Goal: Task Accomplishment & Management: Use online tool/utility

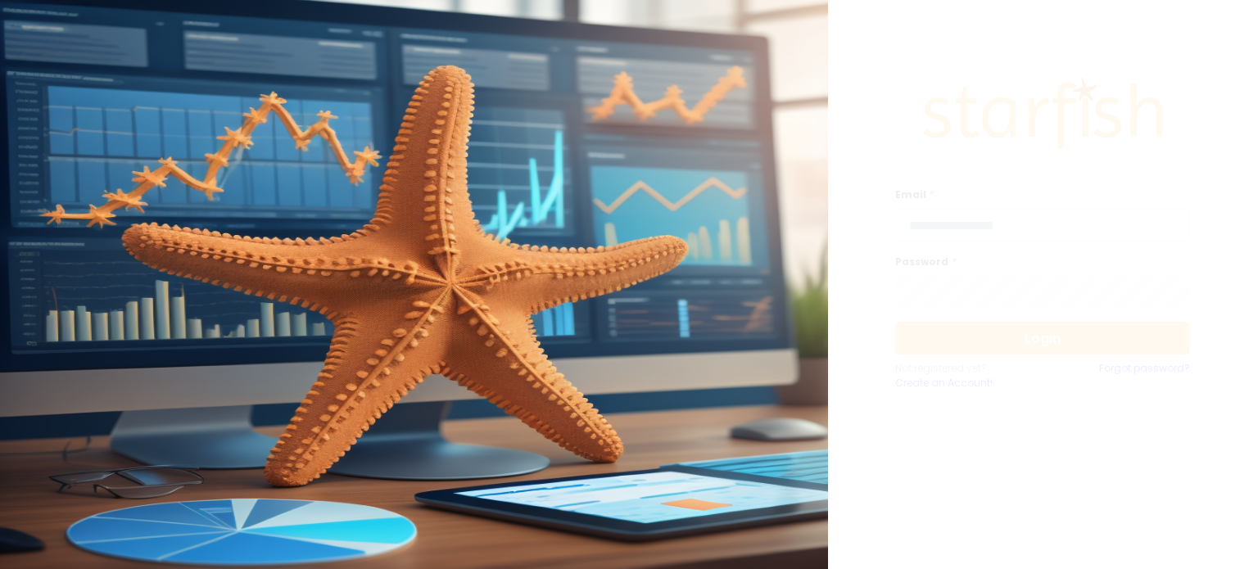
click at [1011, 214] on input "email" at bounding box center [1042, 225] width 295 height 33
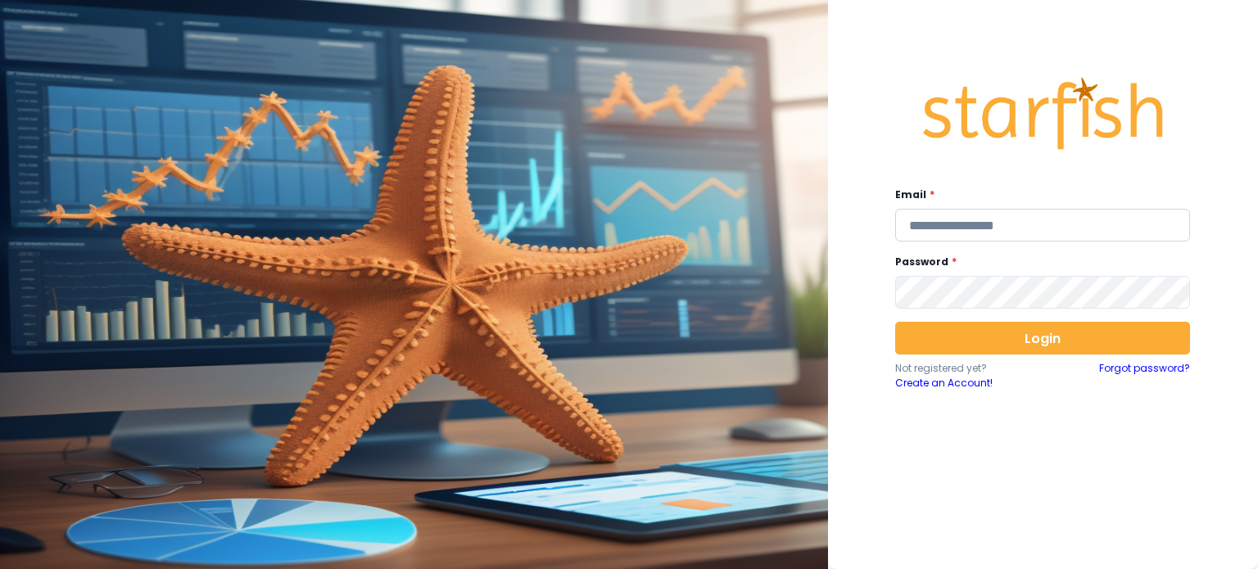
type input "**********"
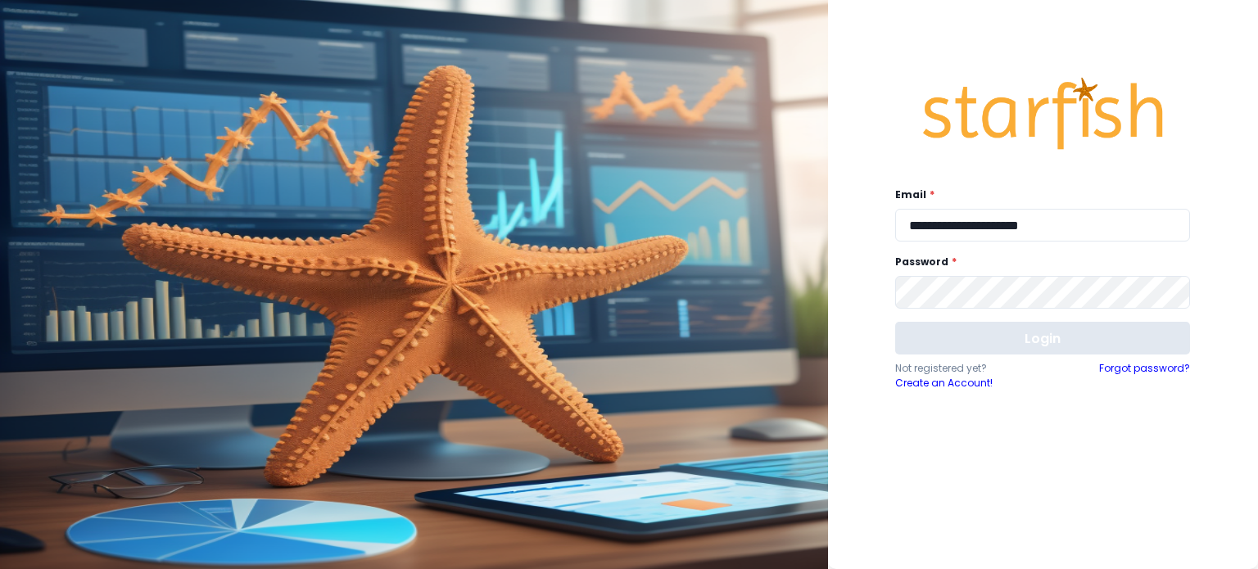
click at [937, 349] on button "Login" at bounding box center [1042, 338] width 295 height 33
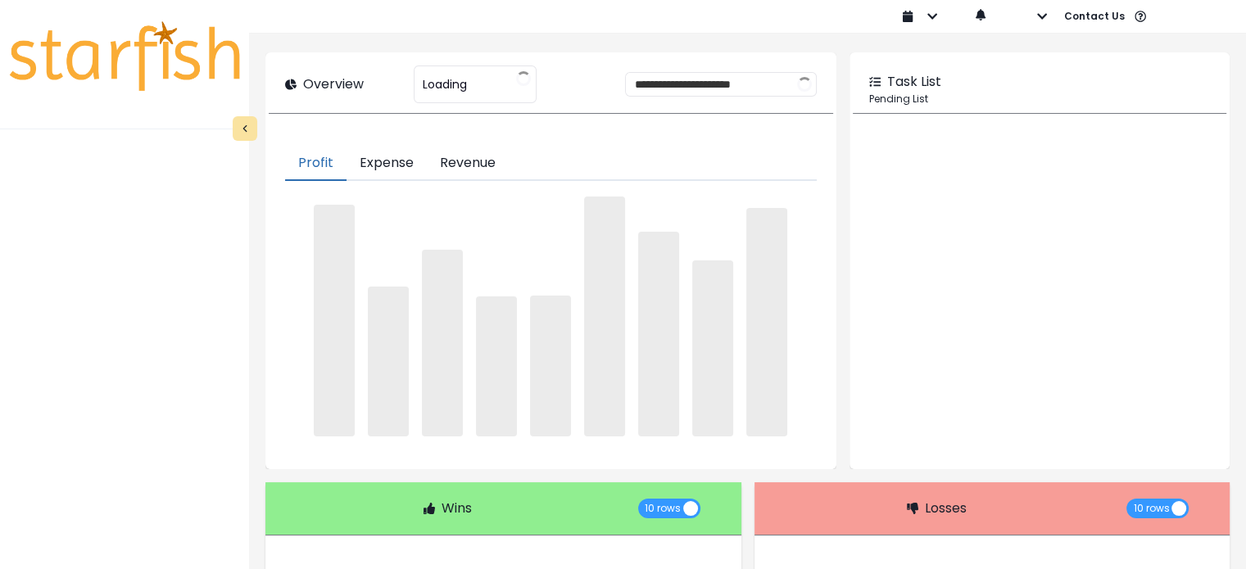
type input "**********"
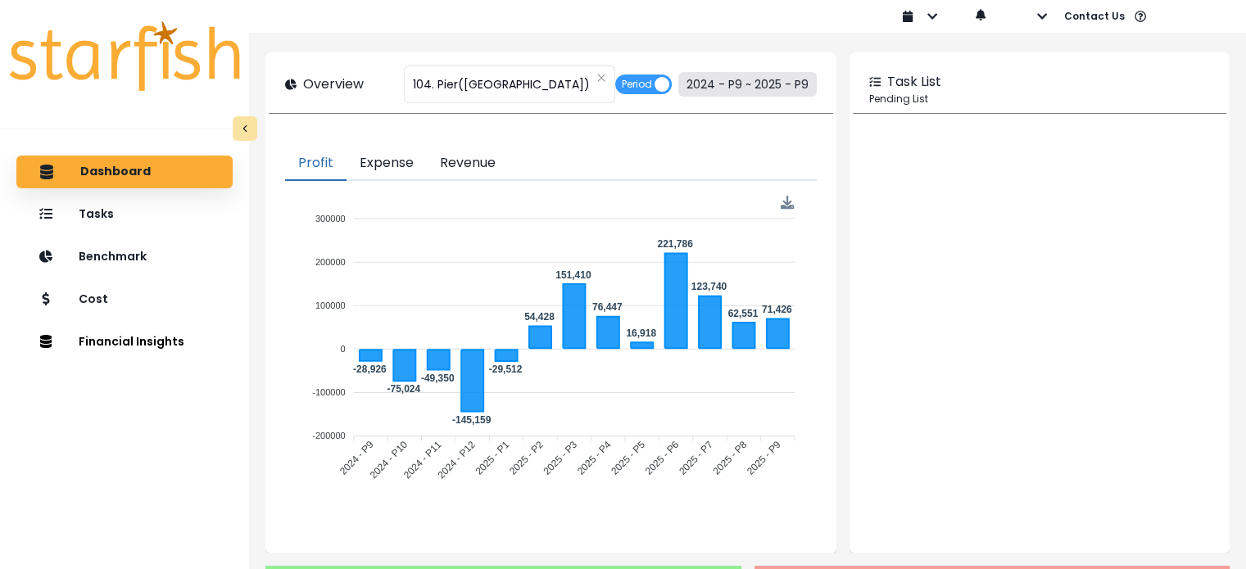
click at [718, 92] on button "2024 - P9 ~ 2025 - P9" at bounding box center [747, 84] width 138 height 25
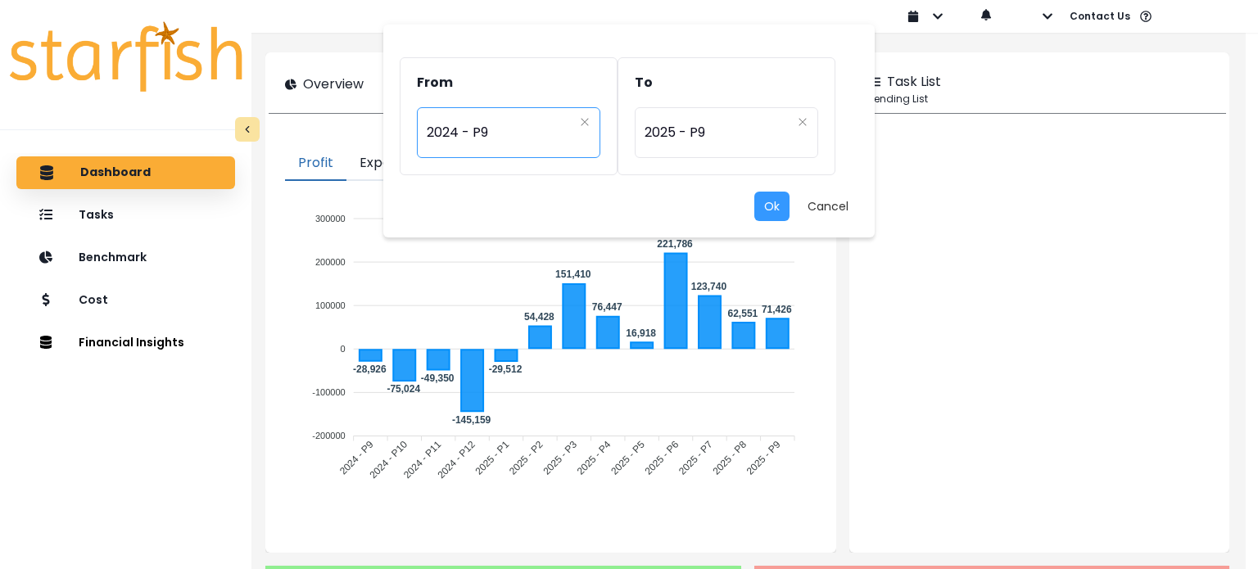
click at [591, 119] on div "********* 2024 - P9" at bounding box center [508, 132] width 183 height 51
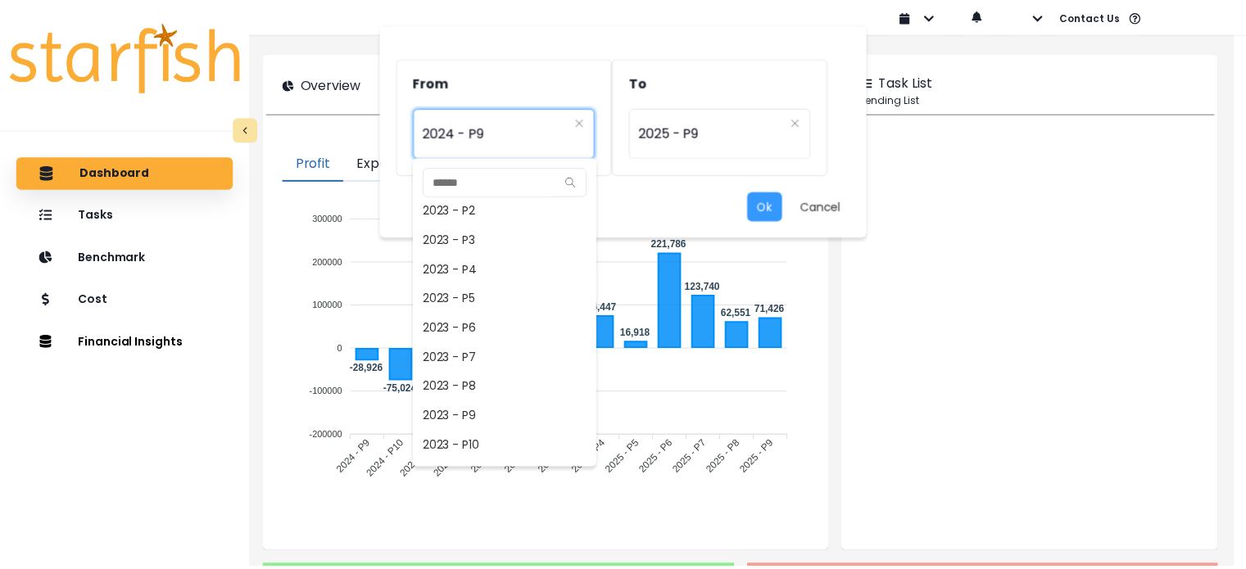
scroll to position [388, 0]
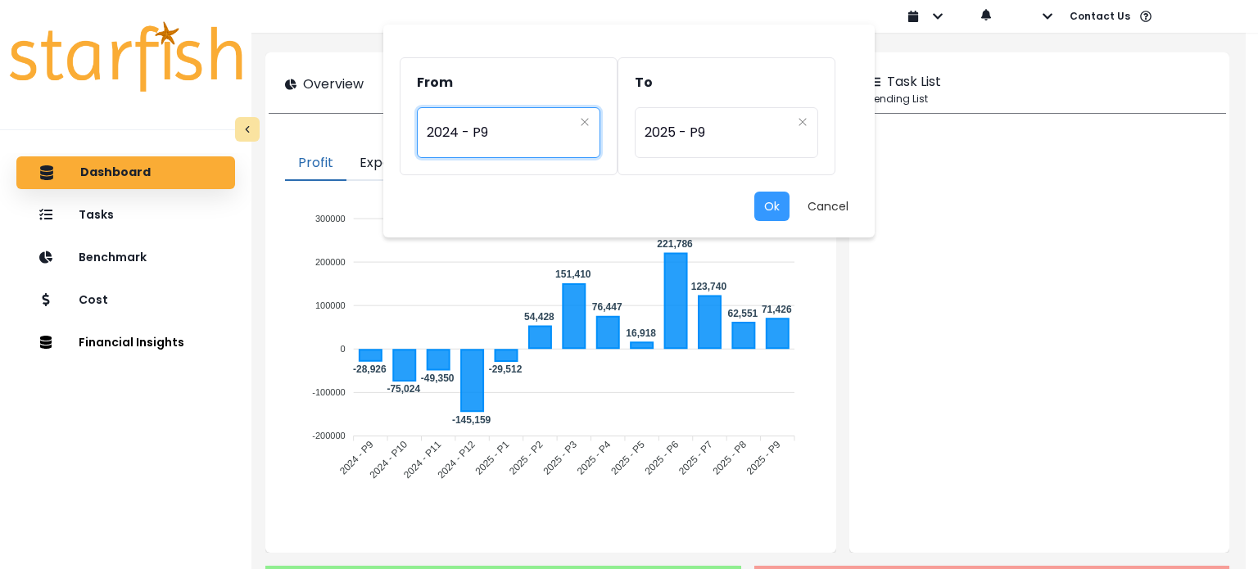
click at [960, 132] on div "From ********* 2024 - P9 To ********* 2025 - P9 Ok Cancel 2022 - P1 2022 - P2 2…" at bounding box center [629, 284] width 1258 height 569
click at [836, 202] on button "Cancel" at bounding box center [828, 206] width 61 height 29
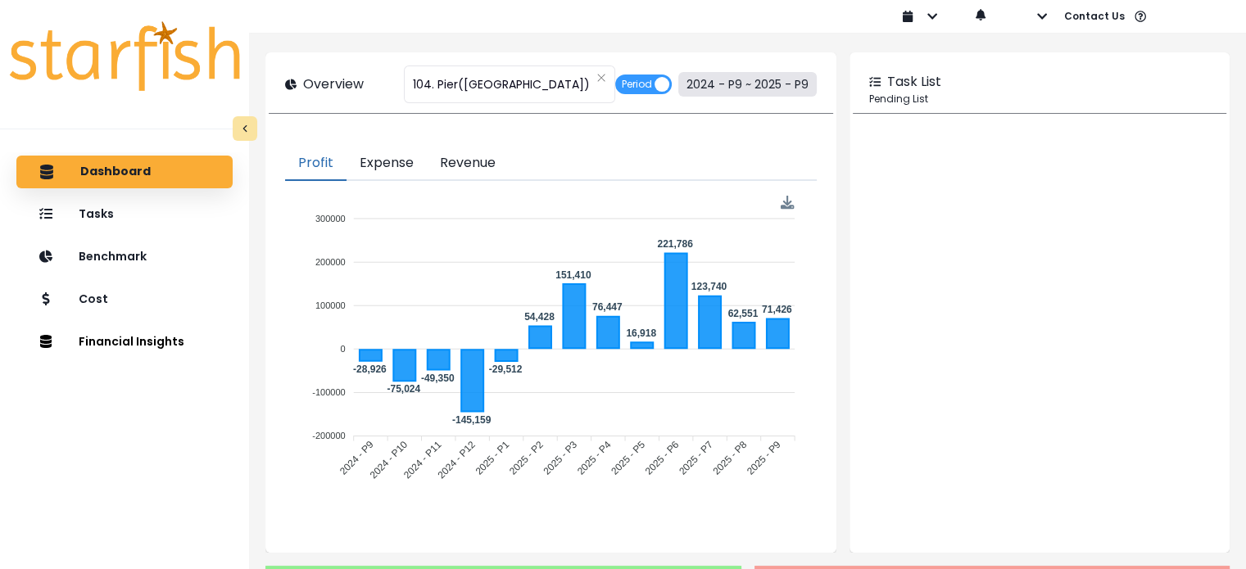
click at [704, 85] on button "2024 - P9 ~ 2025 - P9" at bounding box center [747, 84] width 138 height 25
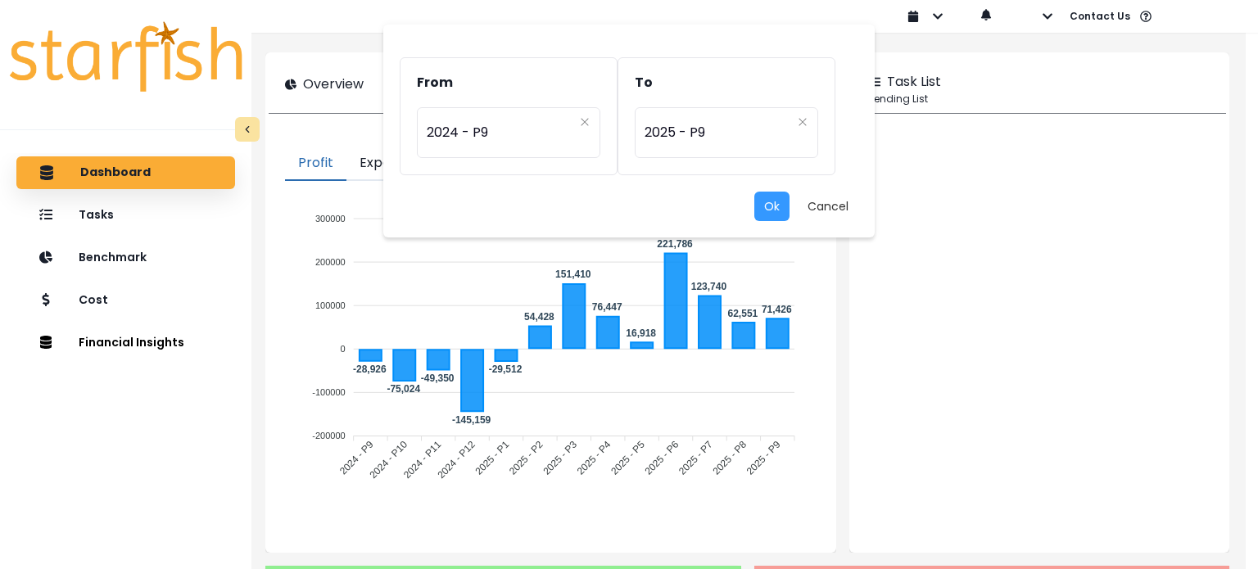
click at [1062, 143] on div "From ********* 2024 - P9 To ********* 2025 - P9 Ok Cancel" at bounding box center [629, 284] width 1258 height 569
click at [1056, 140] on div "From ********* 2024 - P9 To ********* 2025 - P9 Ok Cancel" at bounding box center [629, 284] width 1258 height 569
click at [863, 186] on div "From ********* 2024 - P9 To ********* 2025 - P9 Ok Cancel" at bounding box center [628, 131] width 491 height 213
click at [849, 210] on button "Cancel" at bounding box center [828, 206] width 61 height 29
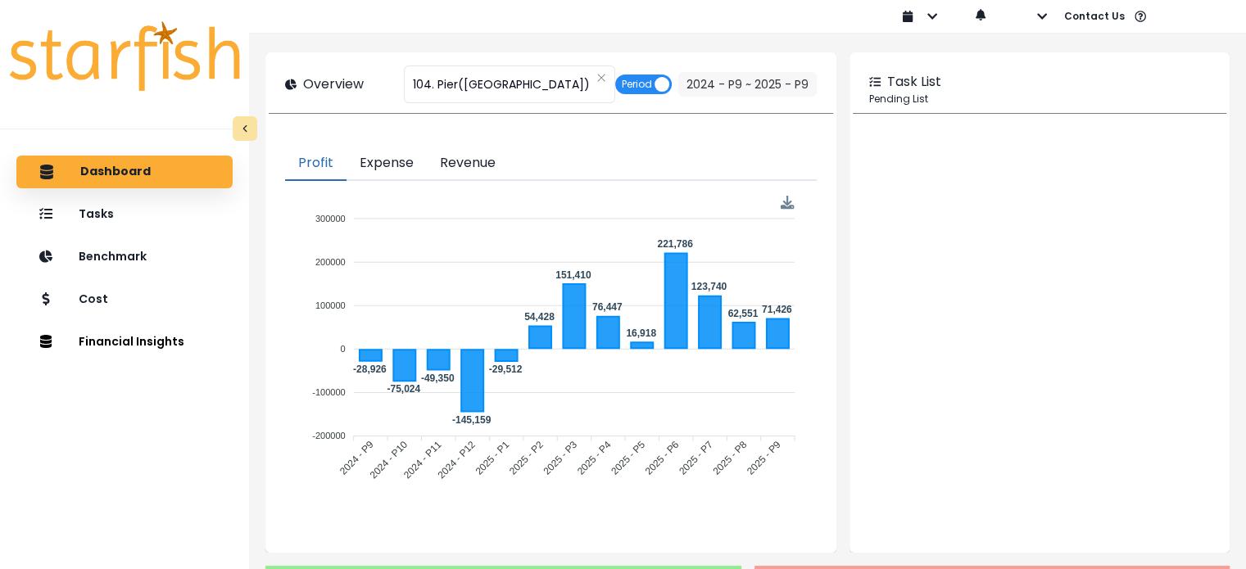
click at [645, 91] on span "Period" at bounding box center [637, 85] width 30 height 20
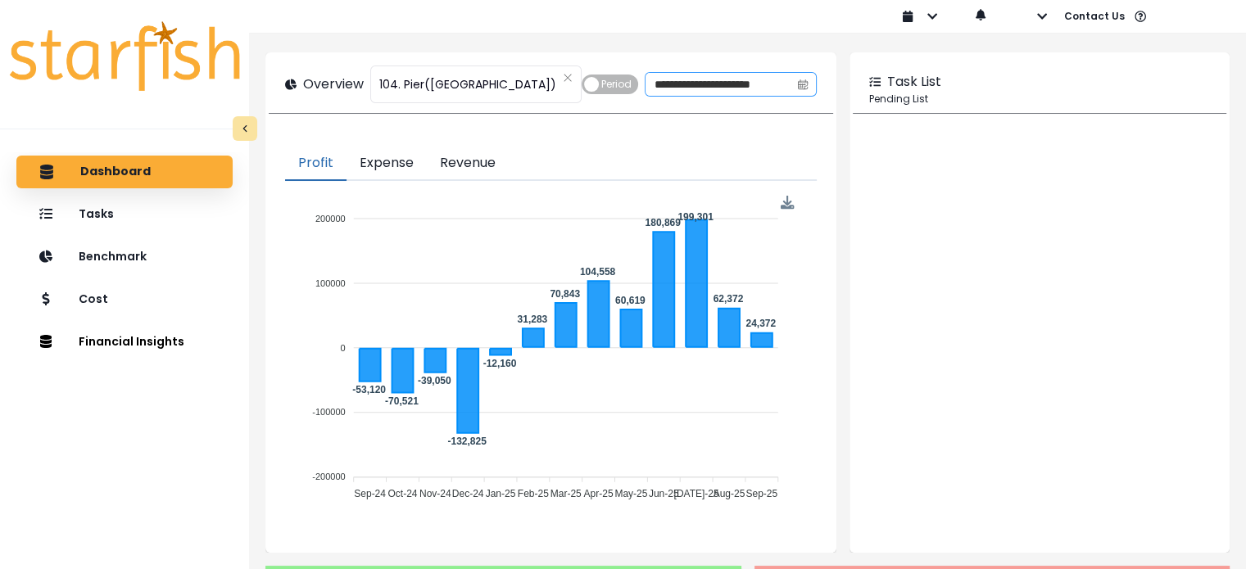
click at [797, 80] on icon "calendar" at bounding box center [802, 84] width 11 height 11
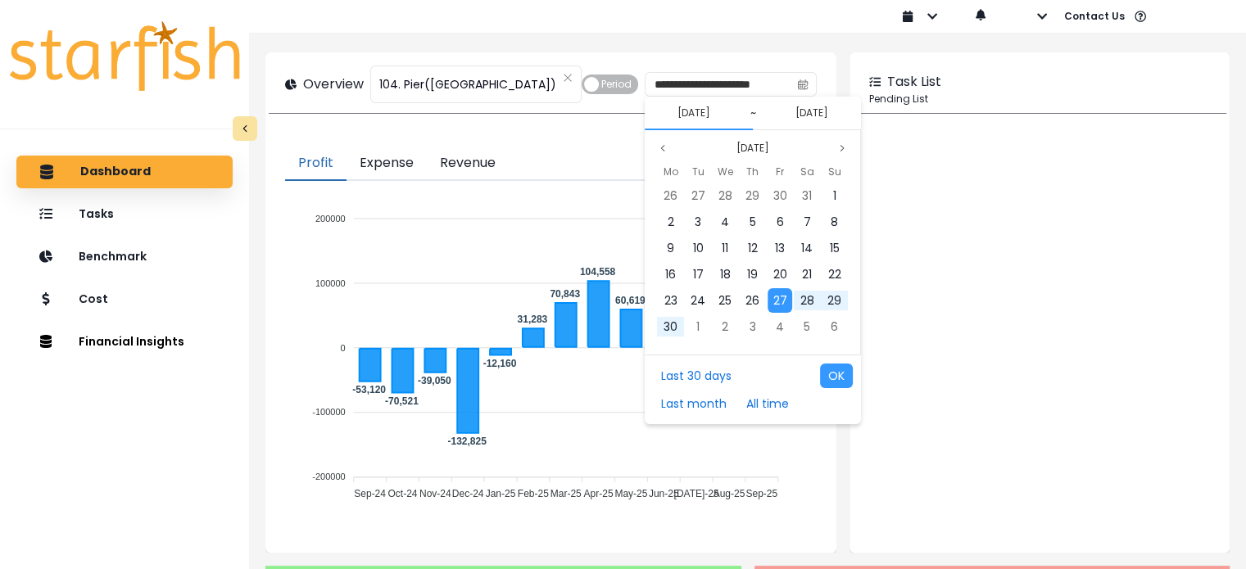
click at [831, 146] on div "[DATE]" at bounding box center [752, 148] width 199 height 20
click at [838, 146] on icon "page next" at bounding box center [842, 148] width 10 height 10
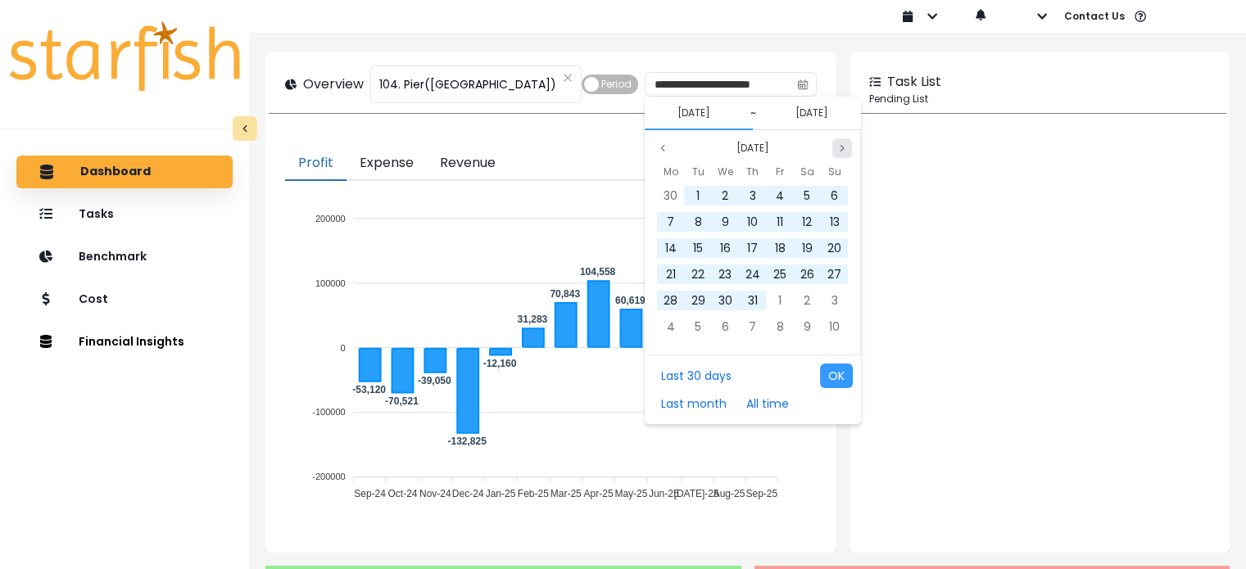
click at [838, 146] on icon "page next" at bounding box center [842, 148] width 10 height 10
click at [704, 192] on div "31" at bounding box center [697, 195] width 25 height 25
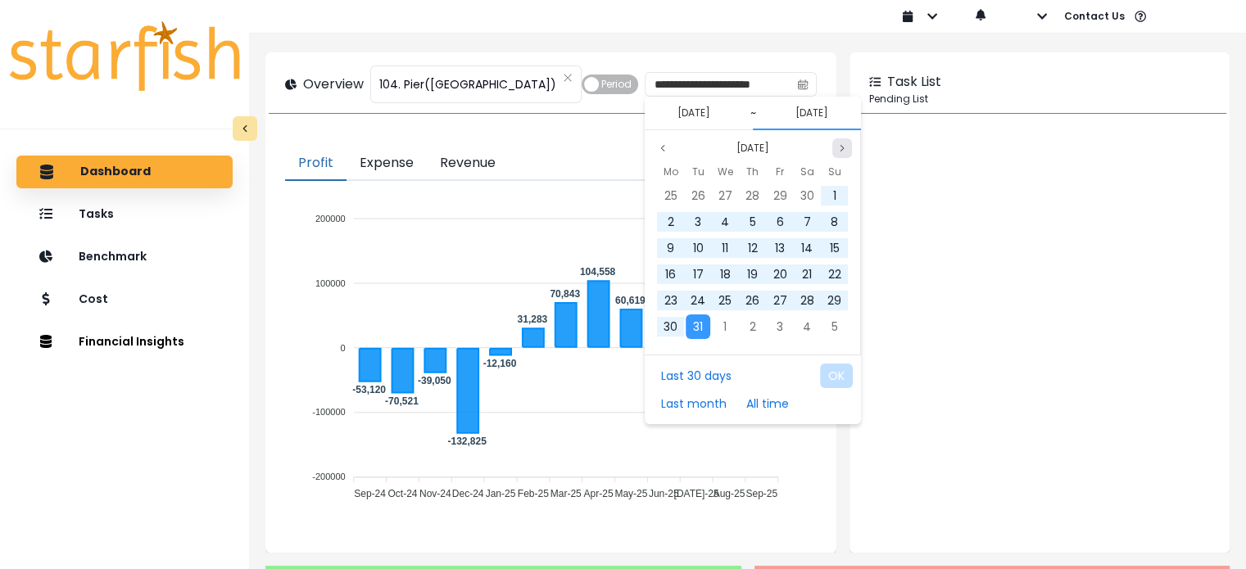
click at [839, 153] on button "Next month" at bounding box center [842, 148] width 20 height 20
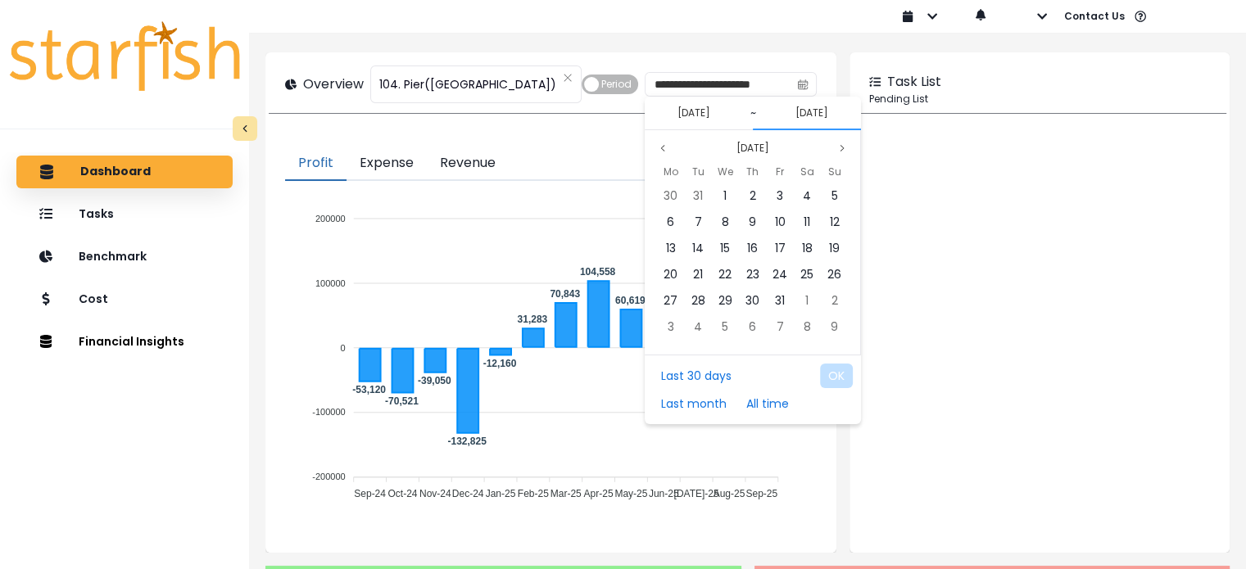
click at [832, 115] on button "[DATE]" at bounding box center [812, 113] width 46 height 20
click at [830, 114] on button "[DATE]" at bounding box center [812, 113] width 46 height 20
click at [839, 143] on icon "page next" at bounding box center [842, 148] width 10 height 10
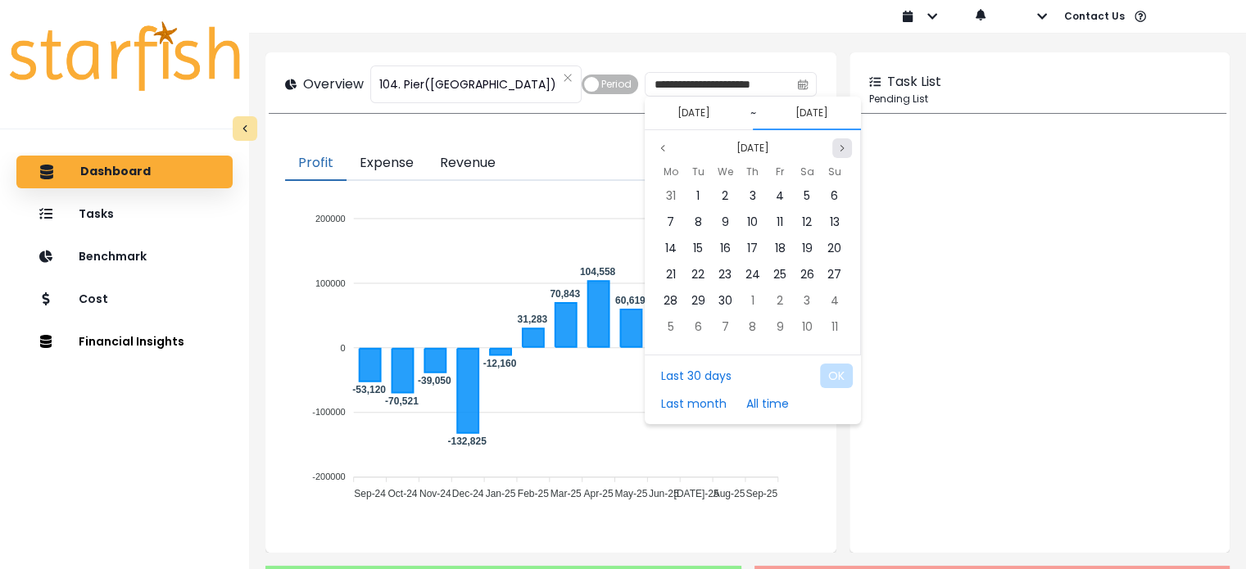
click at [839, 143] on icon "page next" at bounding box center [842, 148] width 10 height 10
click at [691, 104] on button "[DATE]" at bounding box center [694, 113] width 46 height 20
click at [756, 404] on button "All time" at bounding box center [767, 403] width 59 height 25
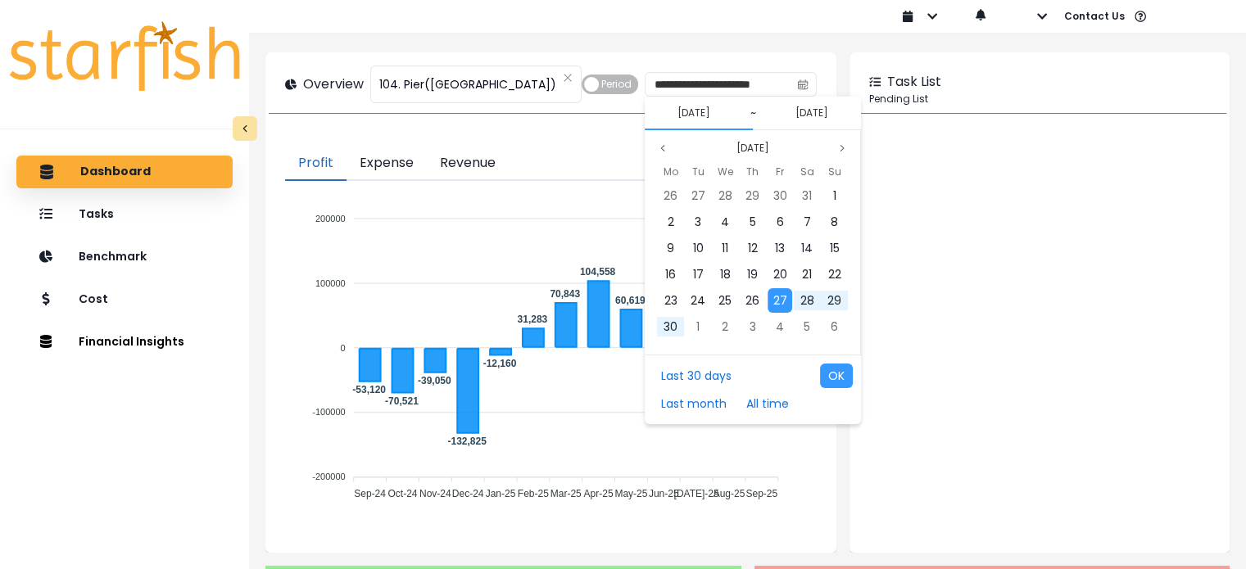
click at [737, 107] on div "[DATE] ~ [DATE]" at bounding box center [753, 114] width 216 height 34
click at [1053, 263] on div at bounding box center [1039, 339] width 373 height 419
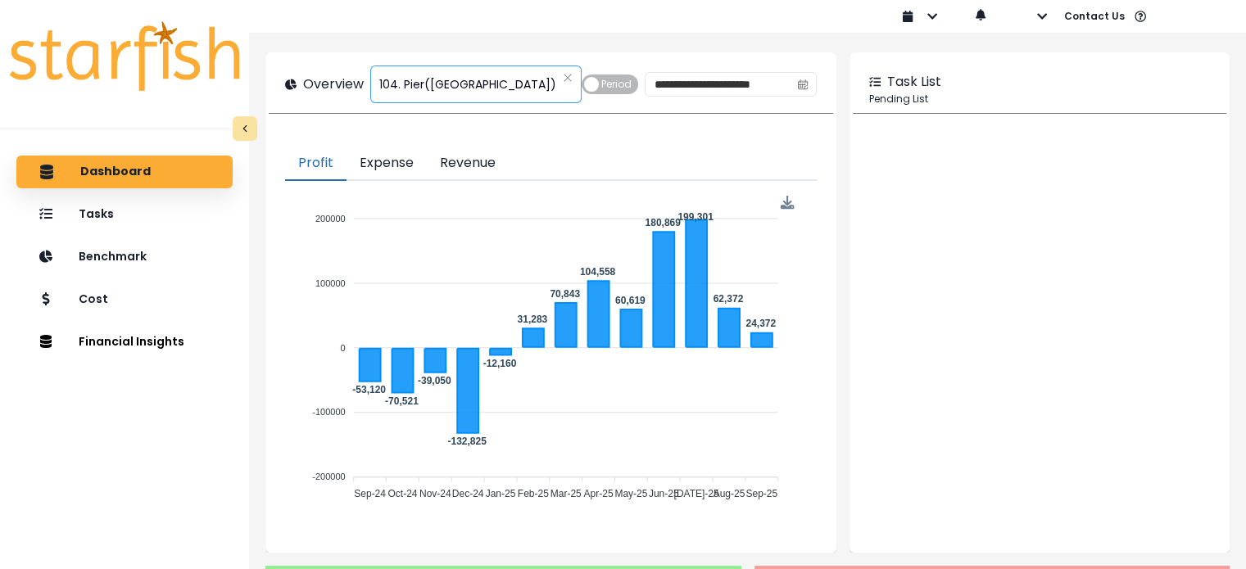
click at [468, 79] on span "104. Pier([GEOGRAPHIC_DATA])" at bounding box center [467, 84] width 177 height 34
click at [152, 187] on div "Dashboard" at bounding box center [124, 172] width 190 height 34
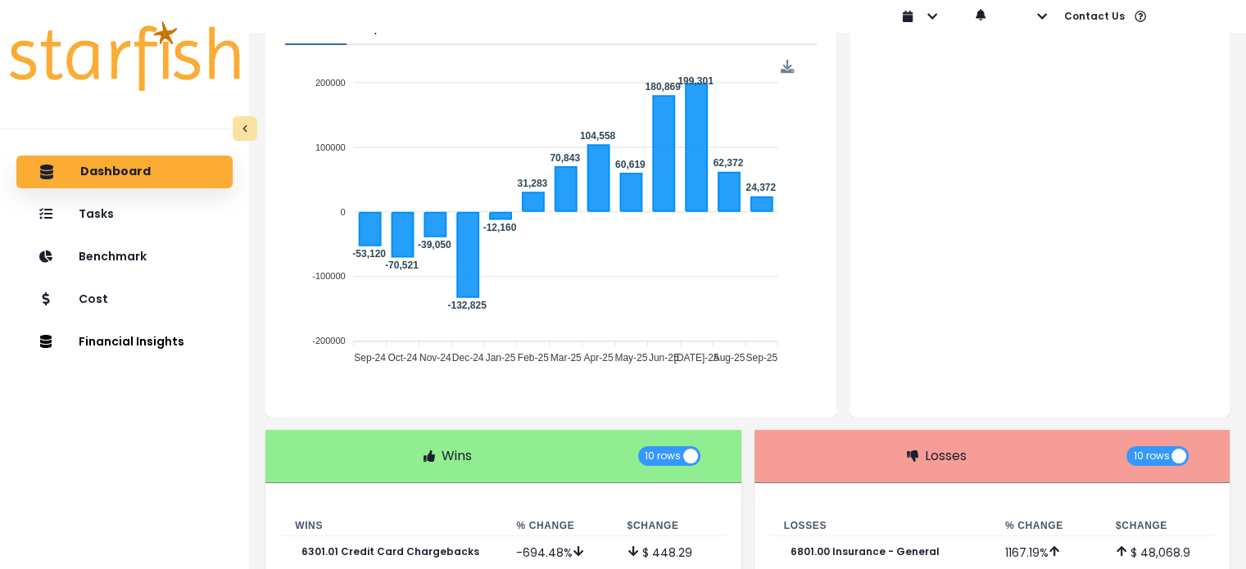
scroll to position [0, 0]
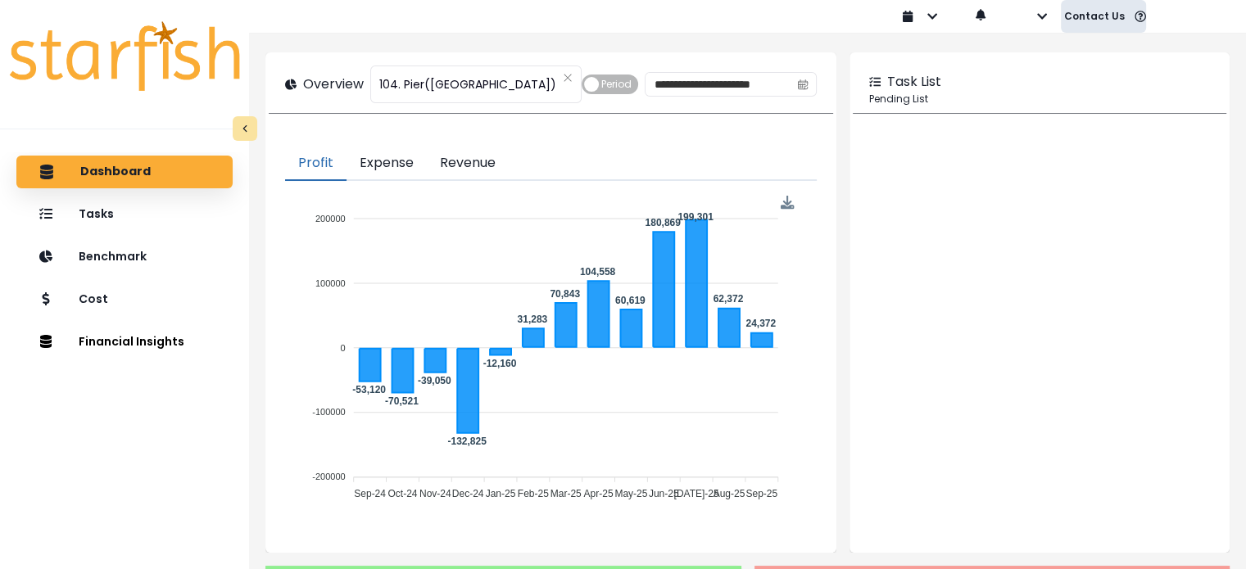
click at [1079, 22] on button "Contact Us" at bounding box center [1103, 16] width 85 height 33
click at [1067, 56] on button "Help & Support" at bounding box center [1048, 60] width 182 height 27
click at [1062, 9] on button "Contact Us" at bounding box center [1103, 16] width 85 height 33
click at [940, 16] on button "button" at bounding box center [920, 16] width 62 height 33
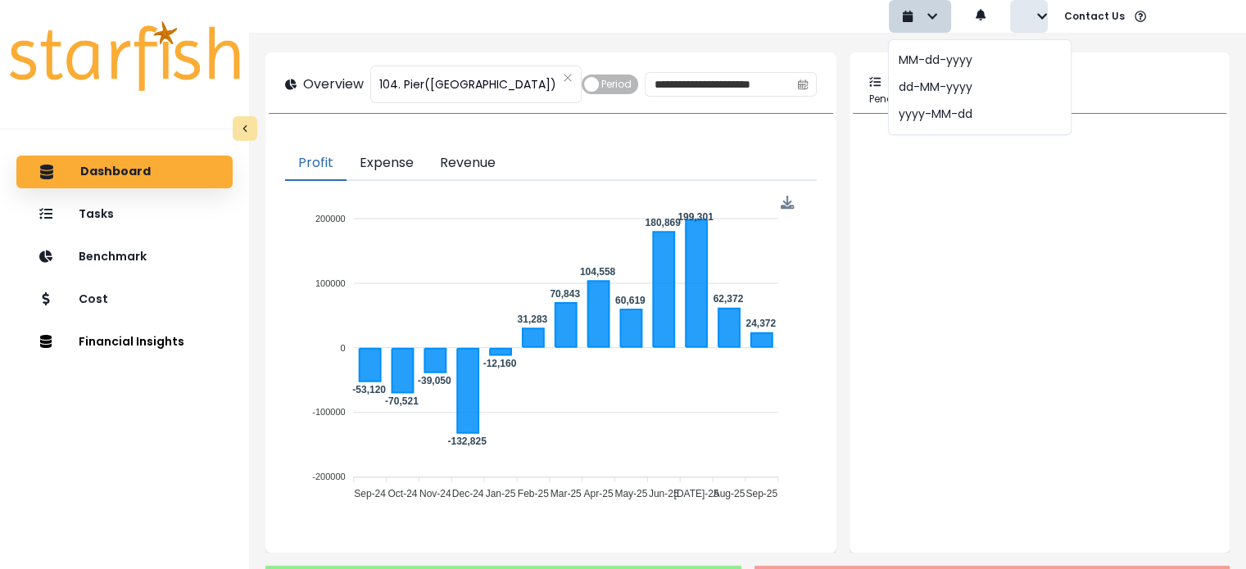
click at [1013, 13] on button "button" at bounding box center [1029, 16] width 38 height 33
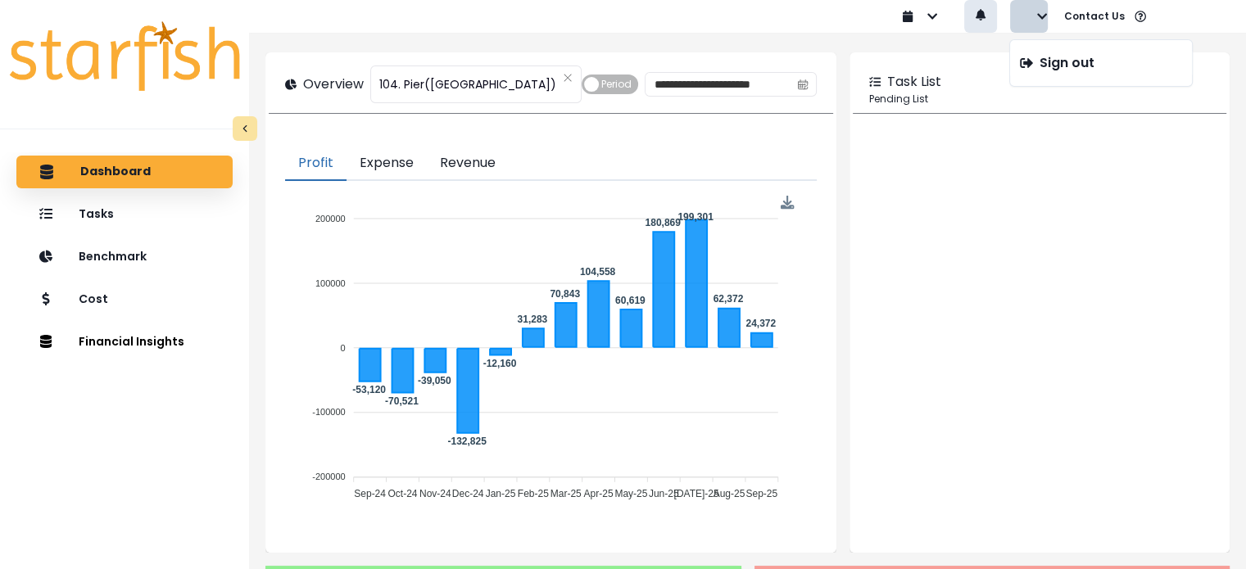
click at [995, 12] on button "button" at bounding box center [980, 16] width 33 height 33
click at [998, 54] on div "Task List Pending List" at bounding box center [1039, 302] width 380 height 500
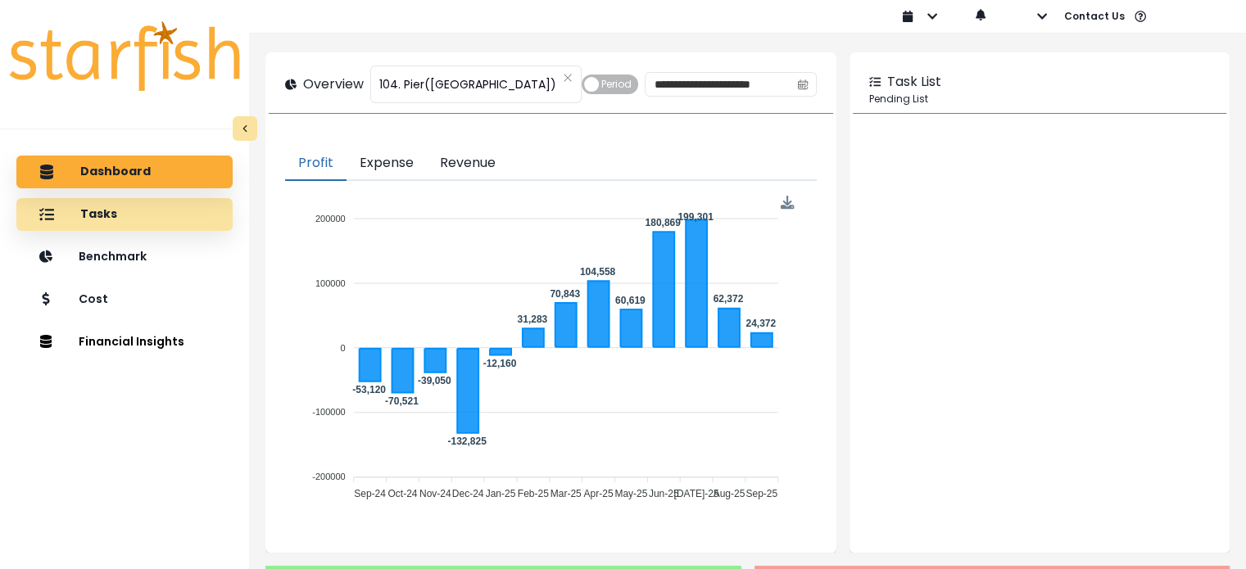
click at [128, 217] on div "Tasks" at bounding box center [124, 214] width 190 height 34
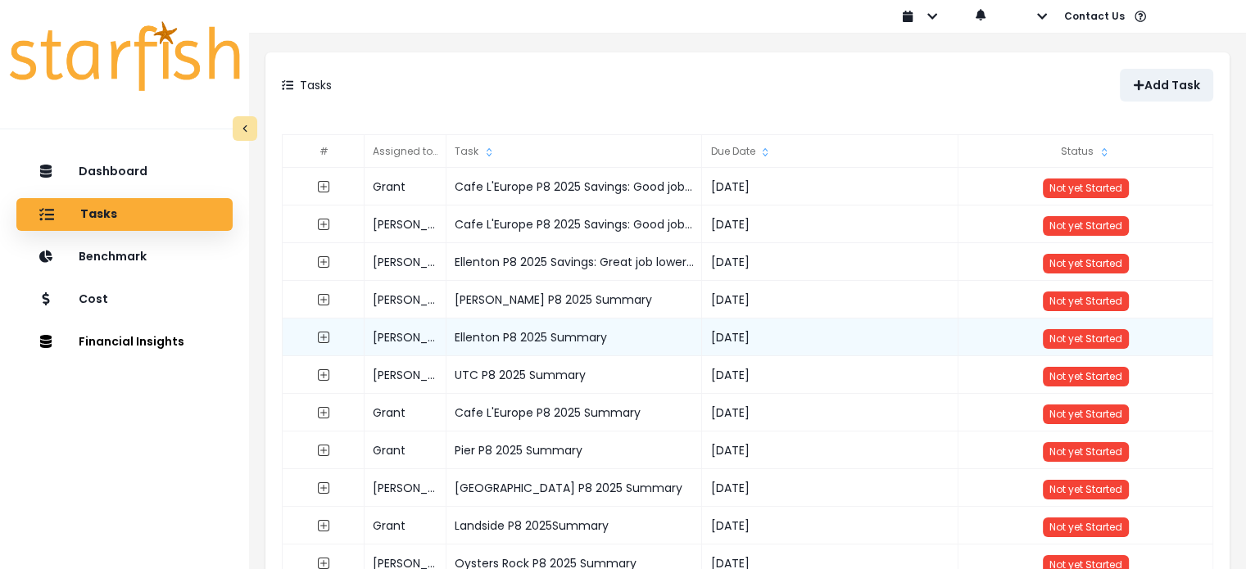
scroll to position [25, 0]
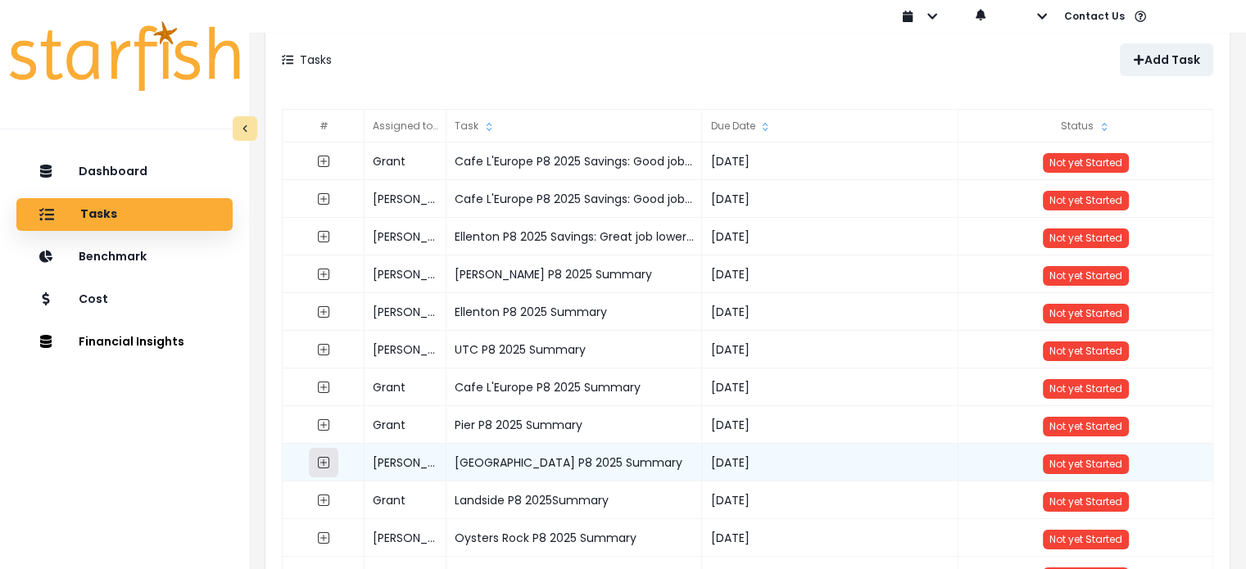
click at [328, 461] on icon "expand outline" at bounding box center [323, 462] width 11 height 11
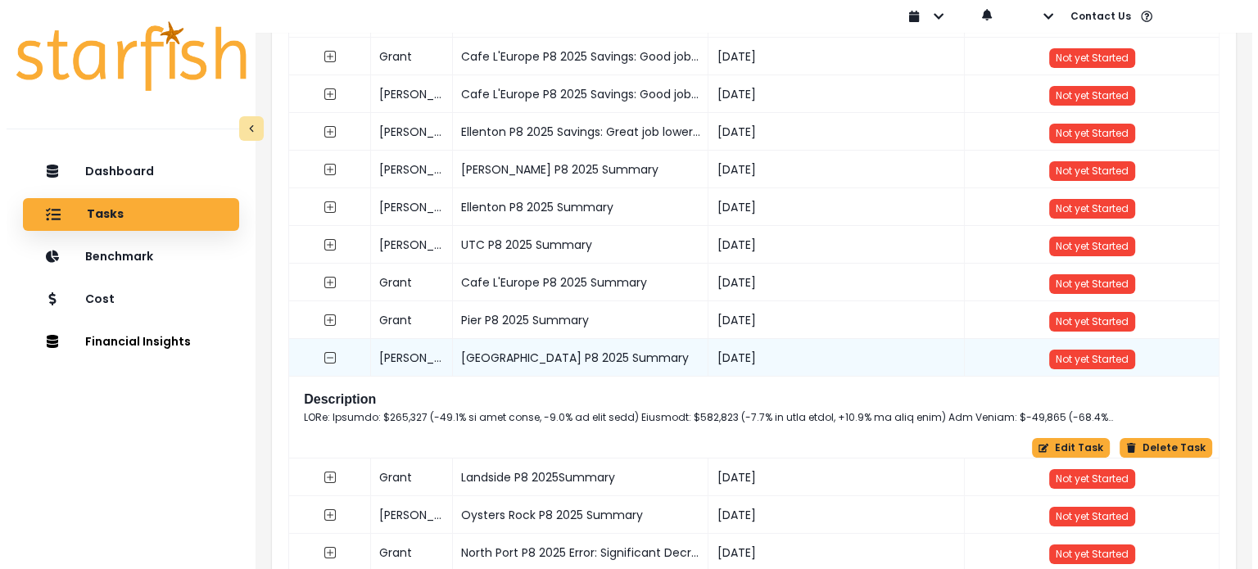
scroll to position [153, 0]
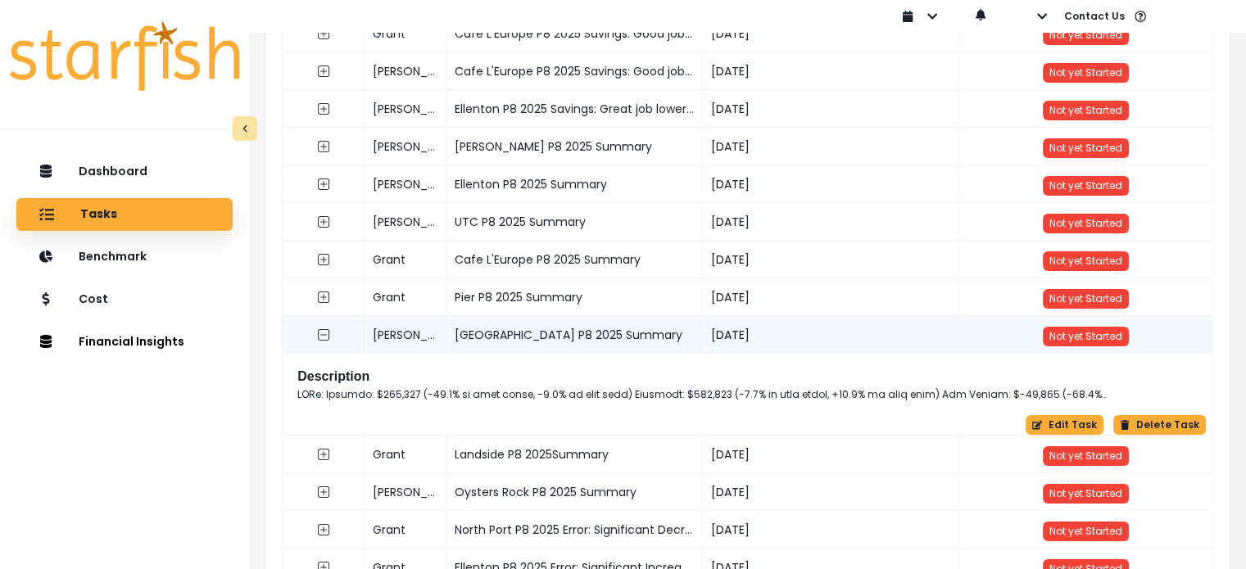
click at [685, 392] on p at bounding box center [706, 394] width 819 height 15
click at [1056, 426] on button "Edit Task" at bounding box center [1064, 425] width 78 height 20
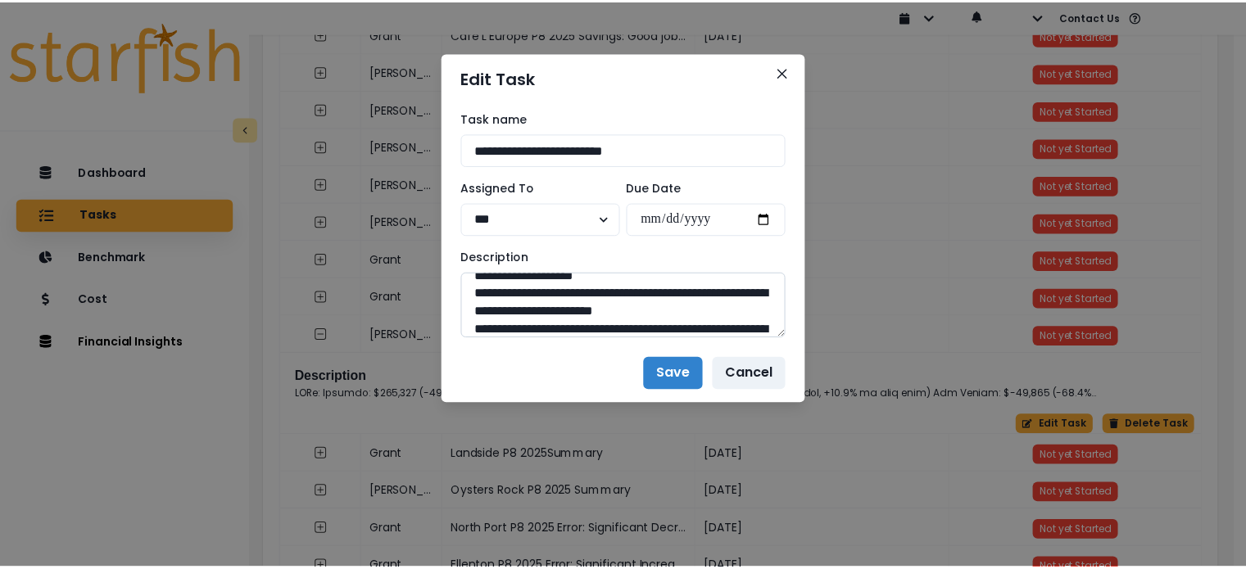
scroll to position [375, 0]
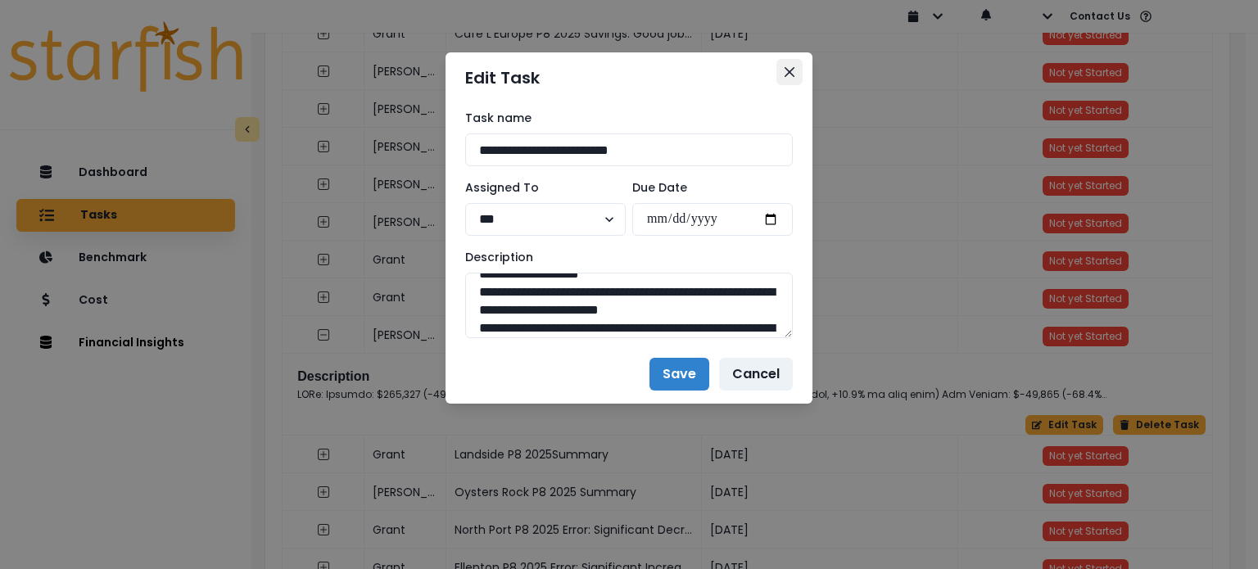
click at [785, 73] on icon "Close" at bounding box center [790, 72] width 10 height 10
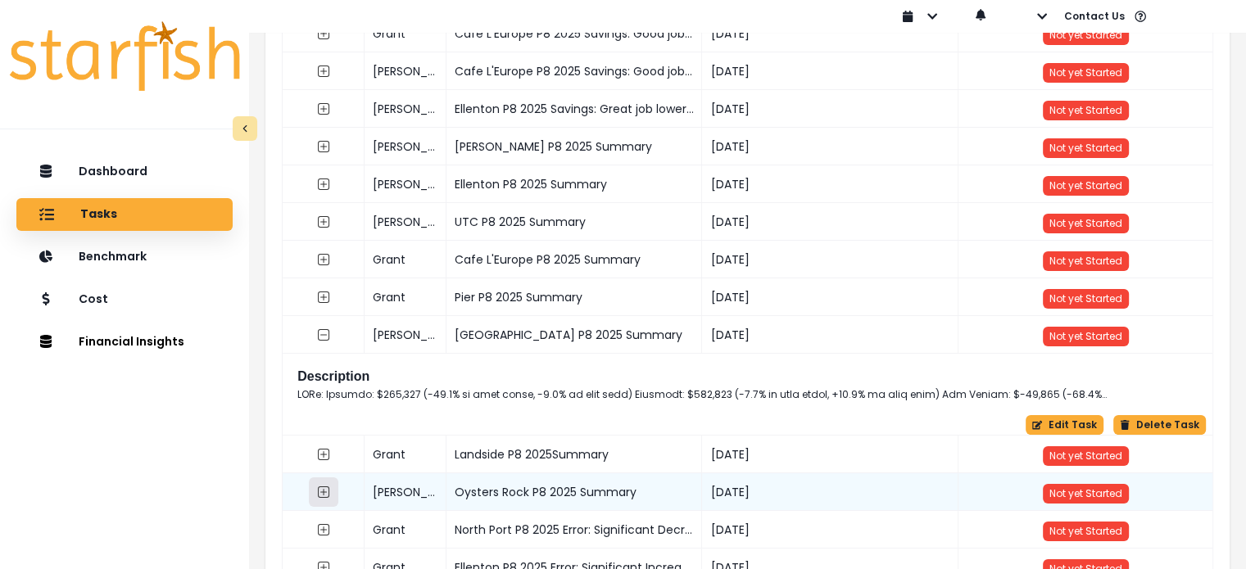
click at [323, 504] on button "button" at bounding box center [323, 491] width 29 height 29
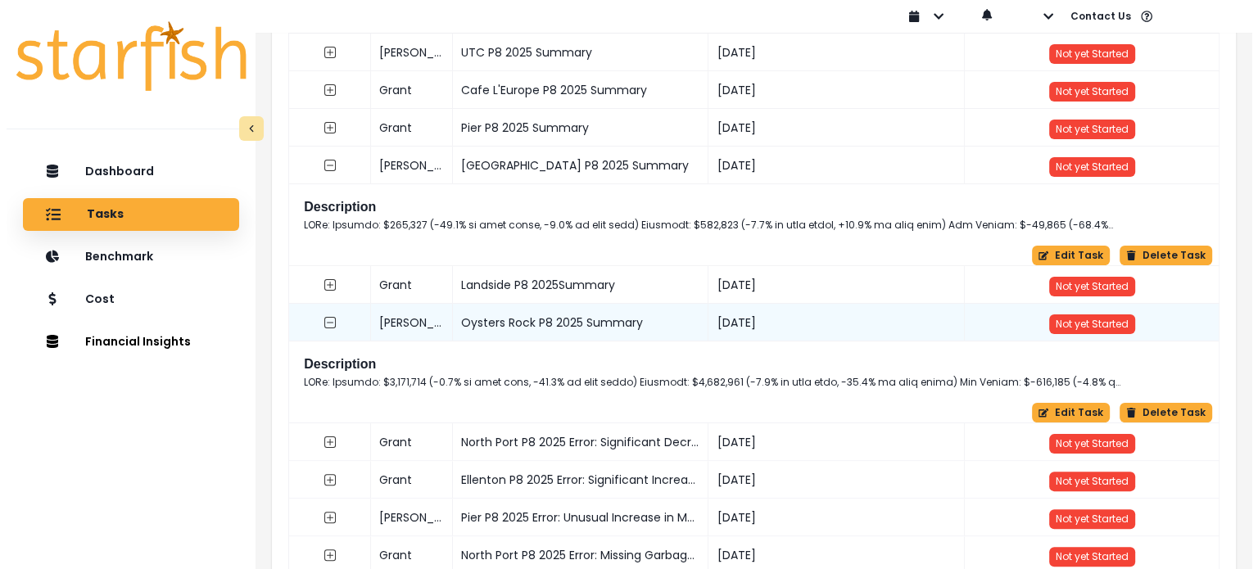
scroll to position [323, 0]
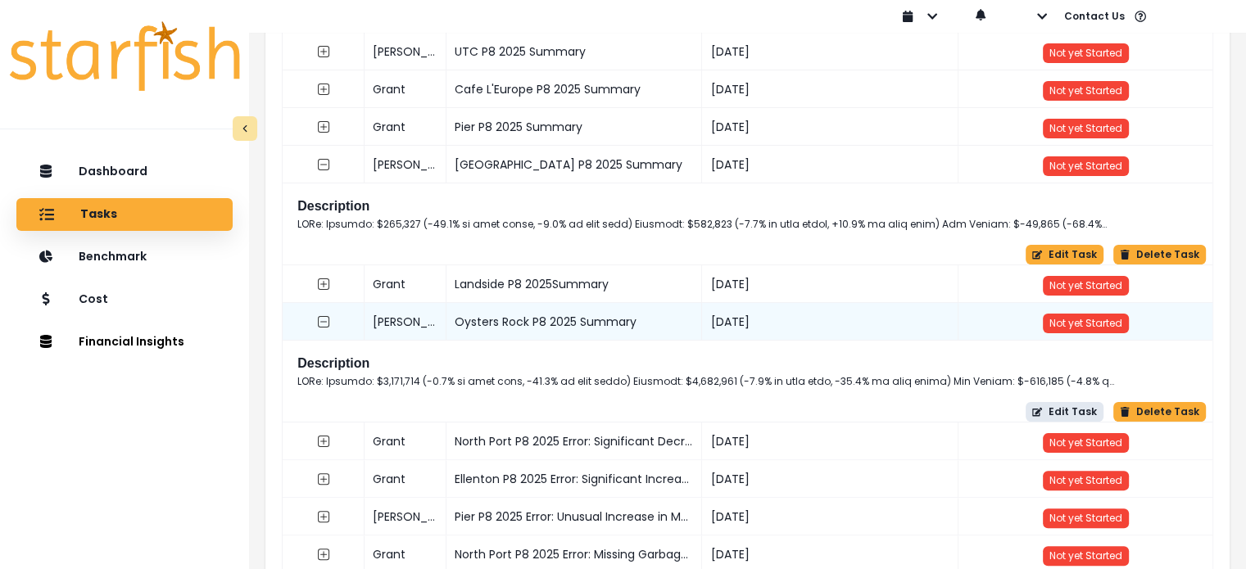
click at [1070, 410] on button "Edit Task" at bounding box center [1064, 412] width 78 height 20
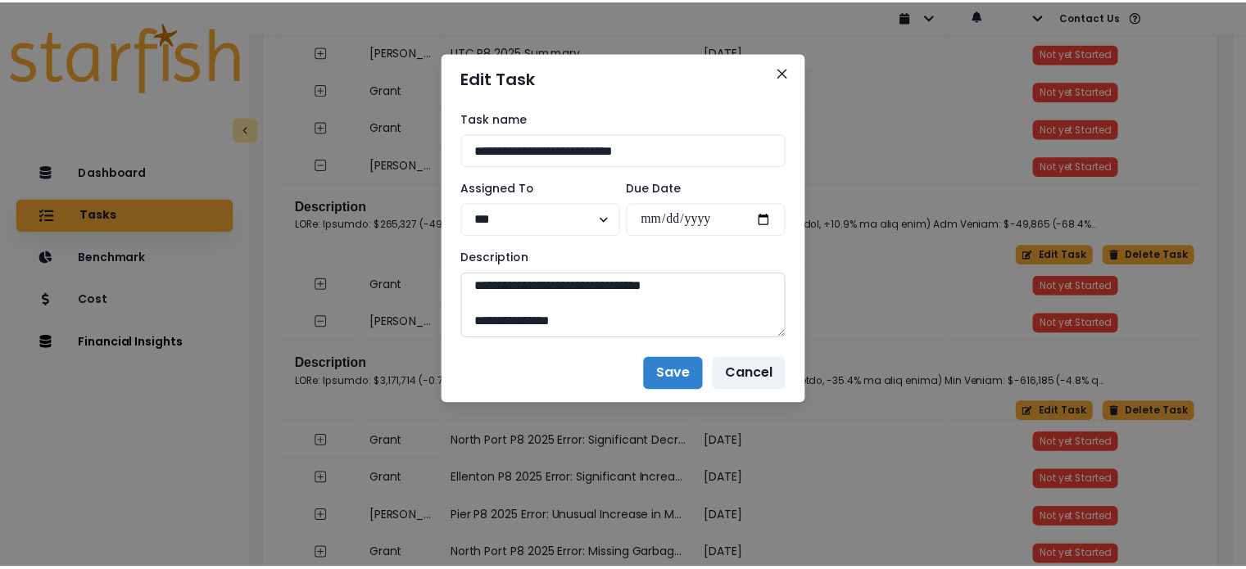
scroll to position [2345, 0]
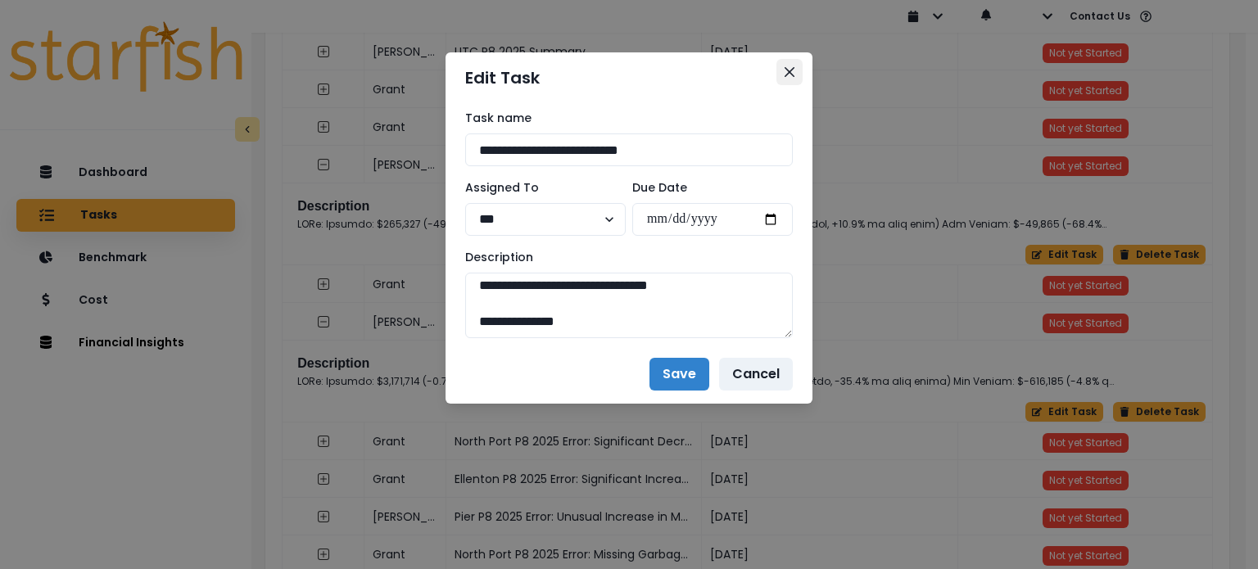
click at [793, 69] on icon "Close" at bounding box center [790, 72] width 10 height 10
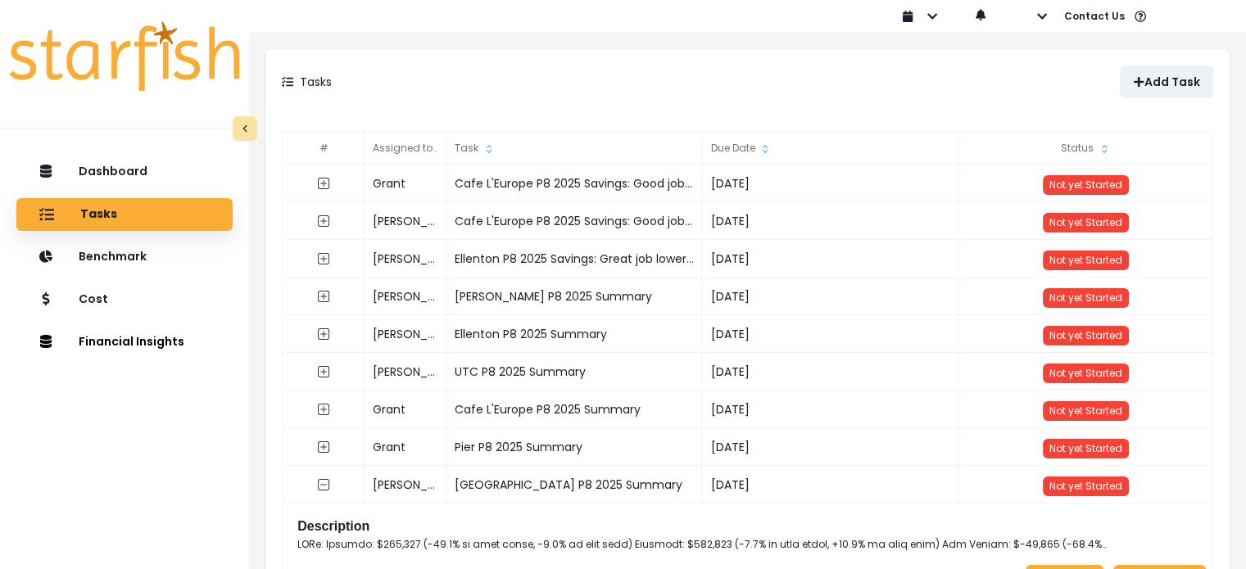
scroll to position [2, 0]
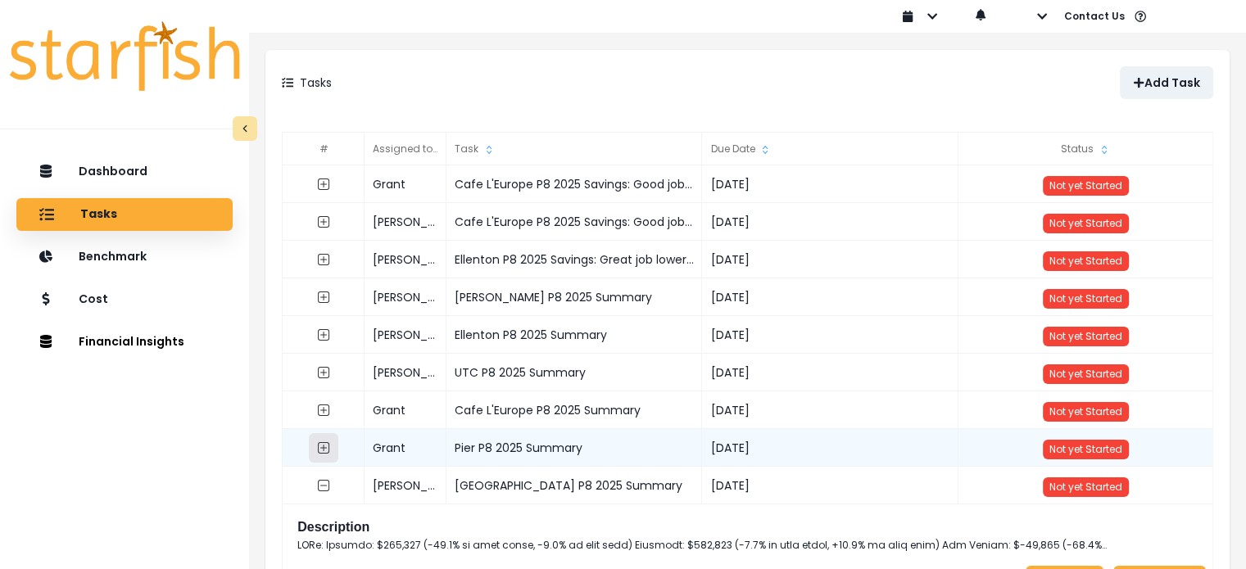
click at [318, 448] on icon "expand outline" at bounding box center [323, 447] width 11 height 11
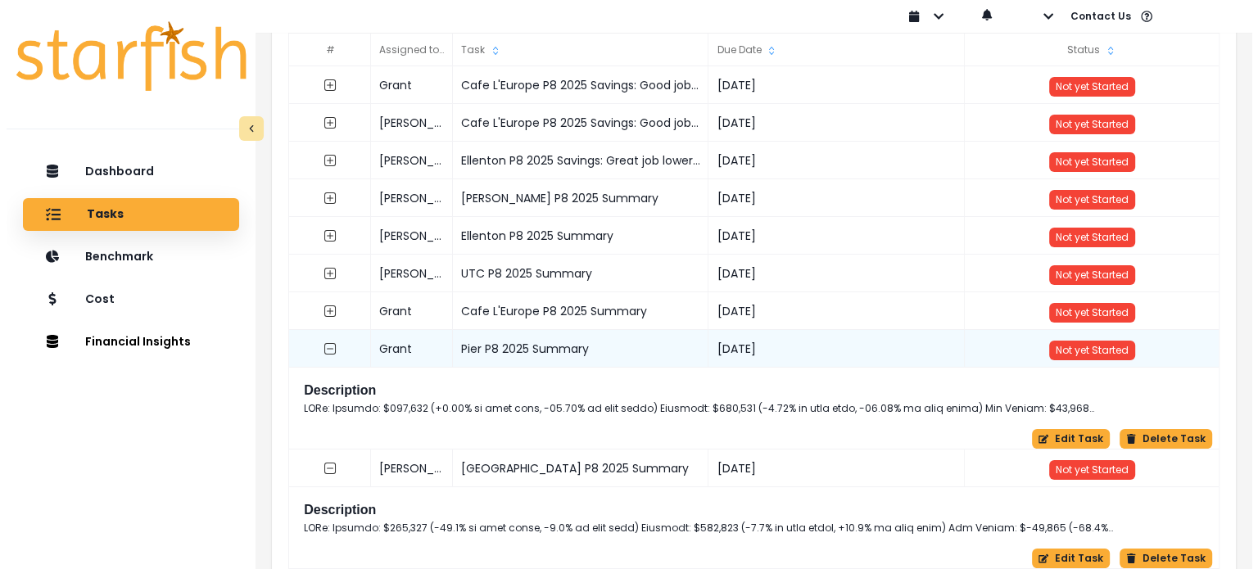
scroll to position [103, 0]
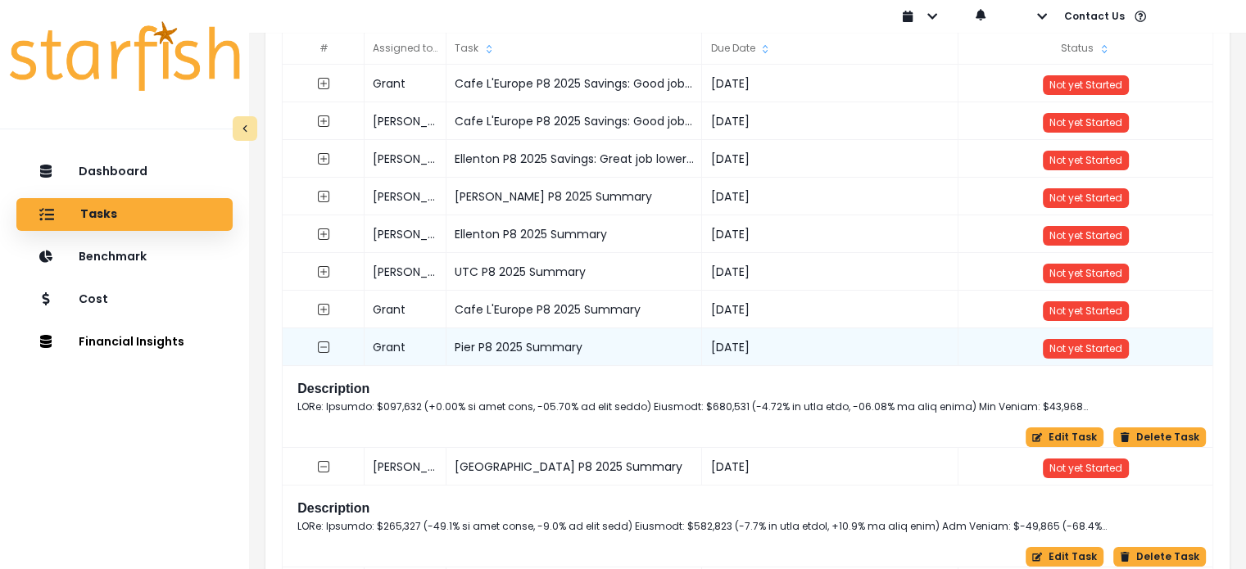
click at [936, 396] on div "Description" at bounding box center [748, 397] width 915 height 47
click at [323, 381] on h2 "Description" at bounding box center [748, 389] width 902 height 16
click at [1059, 437] on button "Edit Task" at bounding box center [1064, 438] width 78 height 20
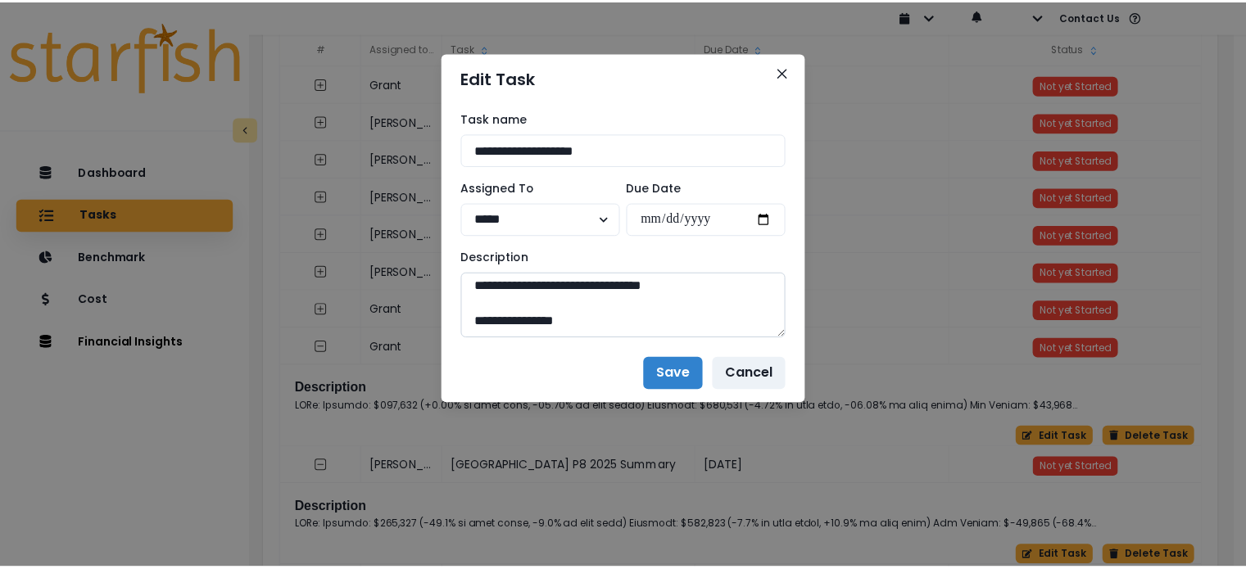
scroll to position [2471, 0]
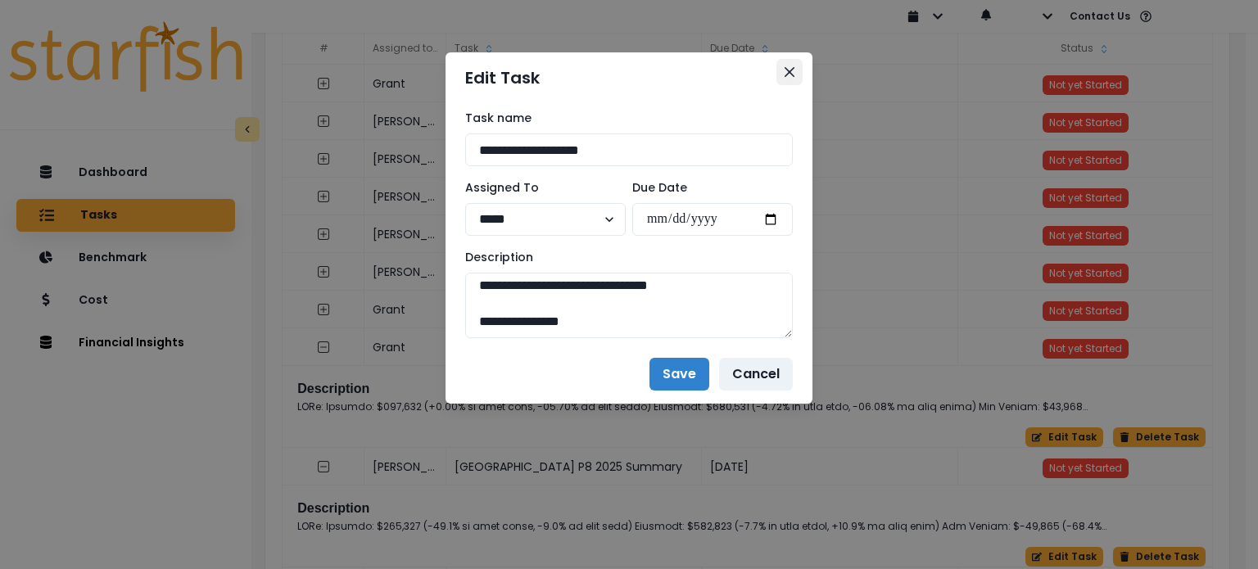
click at [783, 73] on button "Close" at bounding box center [789, 72] width 26 height 26
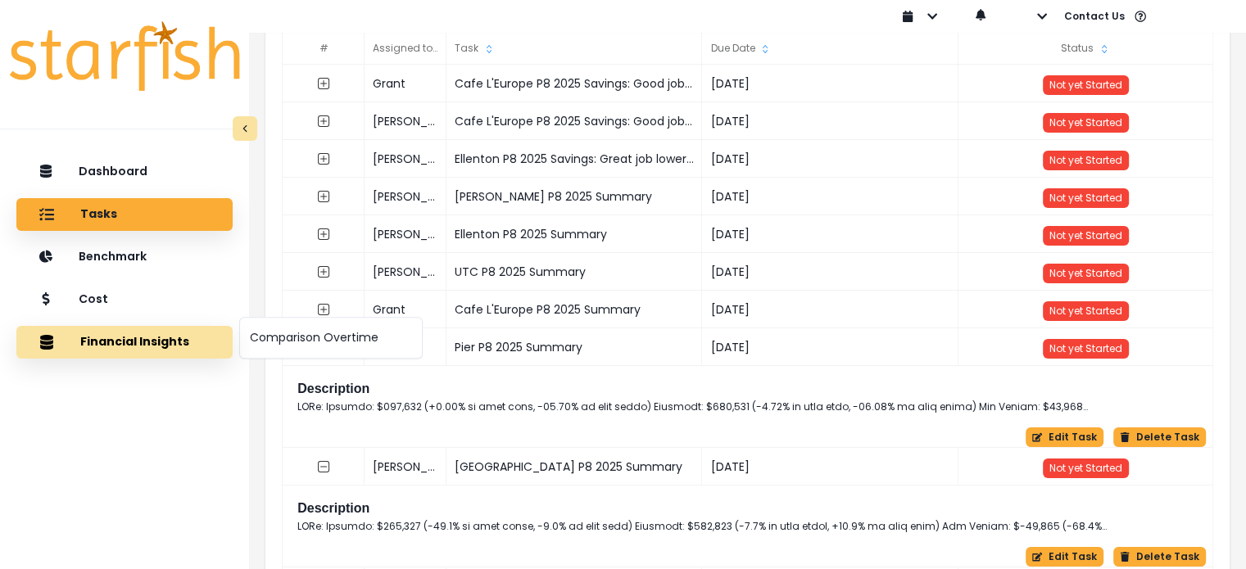
click at [121, 337] on button "Financial Insights" at bounding box center [124, 342] width 216 height 33
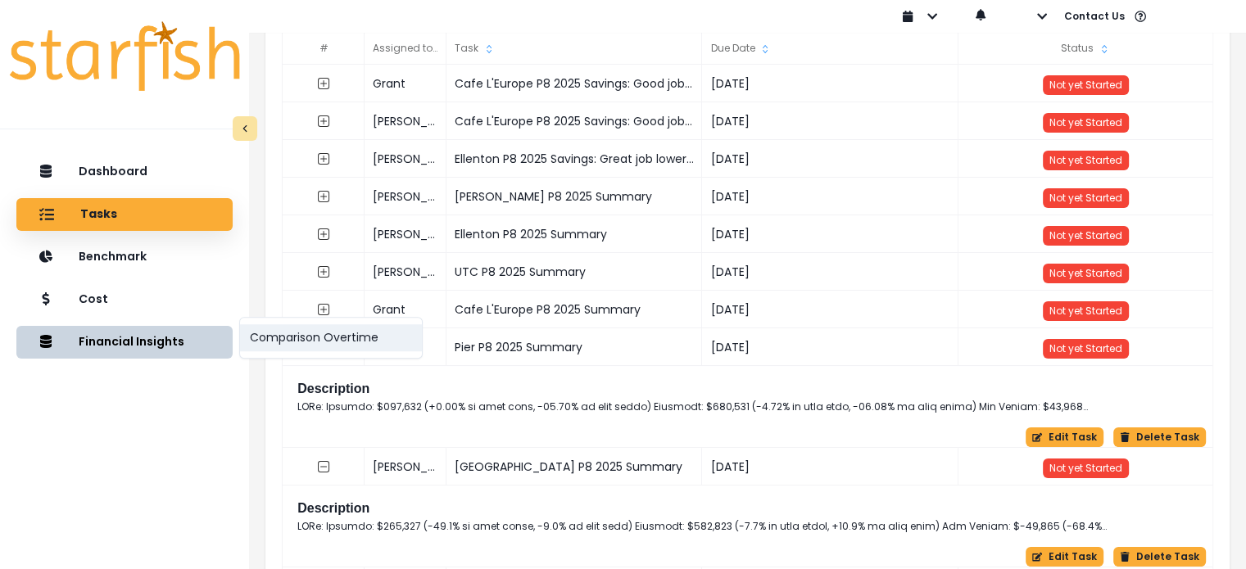
click at [266, 344] on button "Comparison Overtime" at bounding box center [331, 337] width 182 height 27
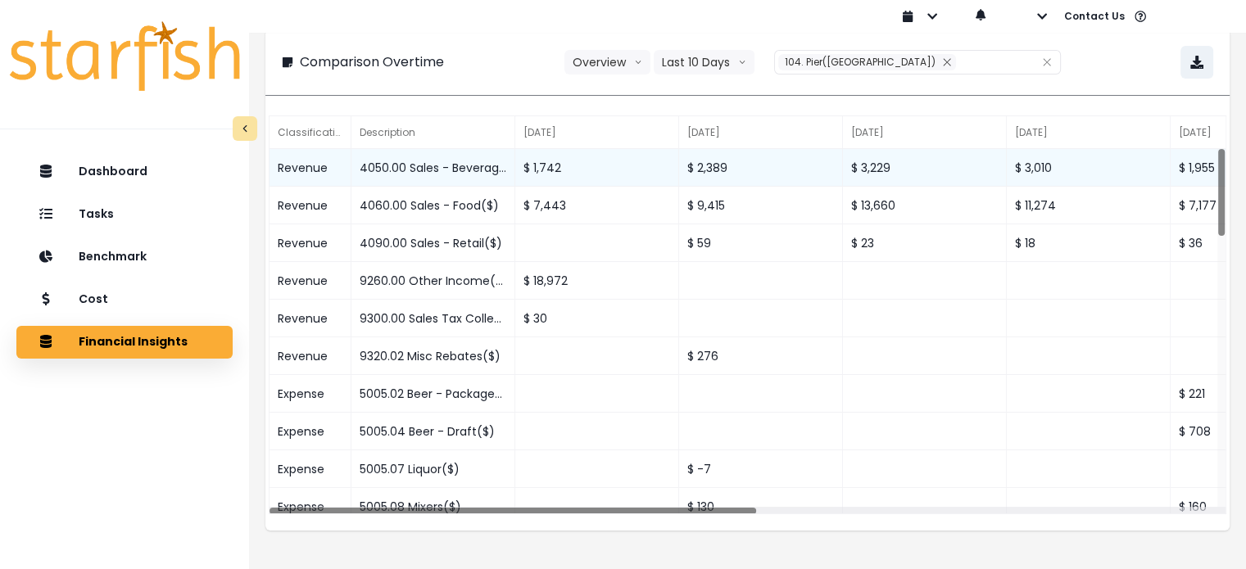
scroll to position [19, 0]
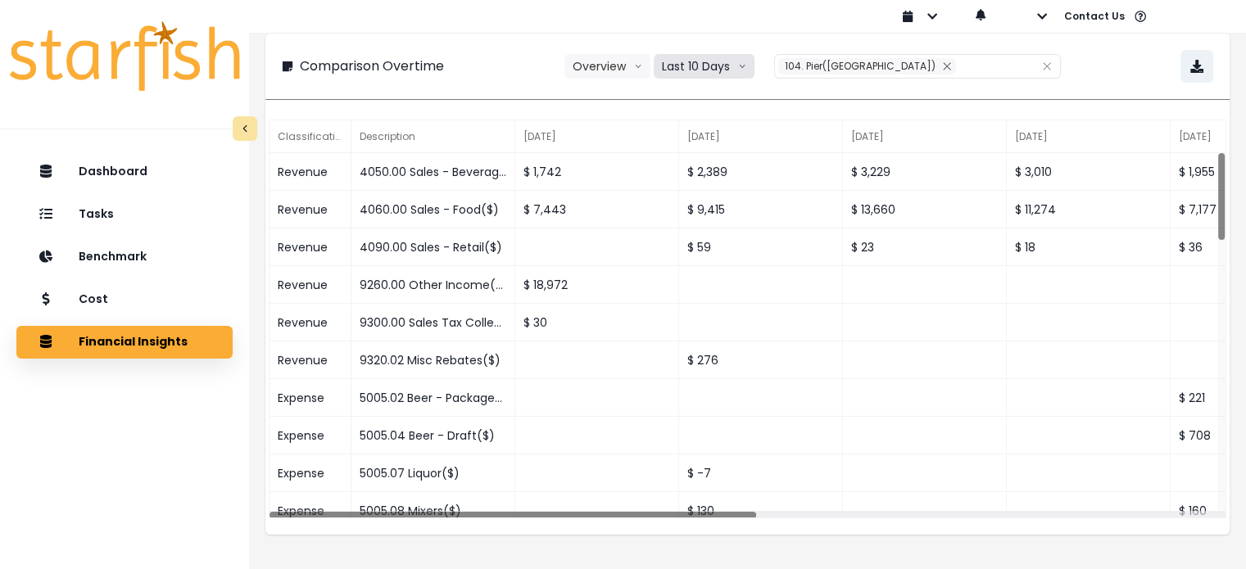
click at [701, 62] on button "Last 10 Days" at bounding box center [704, 66] width 101 height 25
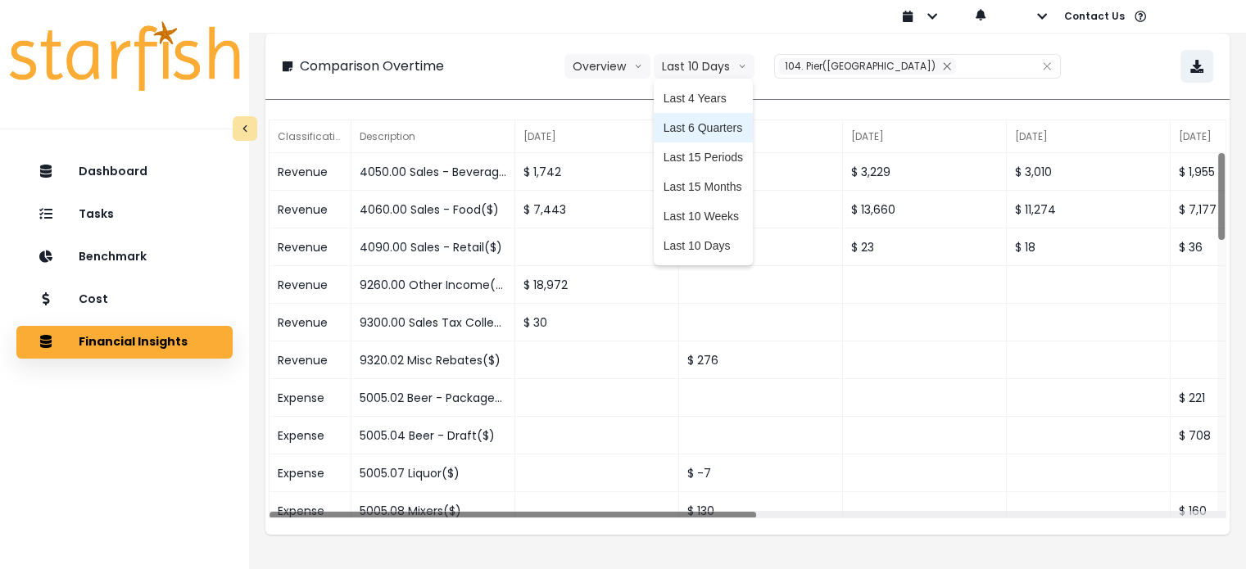
click at [720, 133] on span "Last 6 Quarters" at bounding box center [702, 128] width 79 height 16
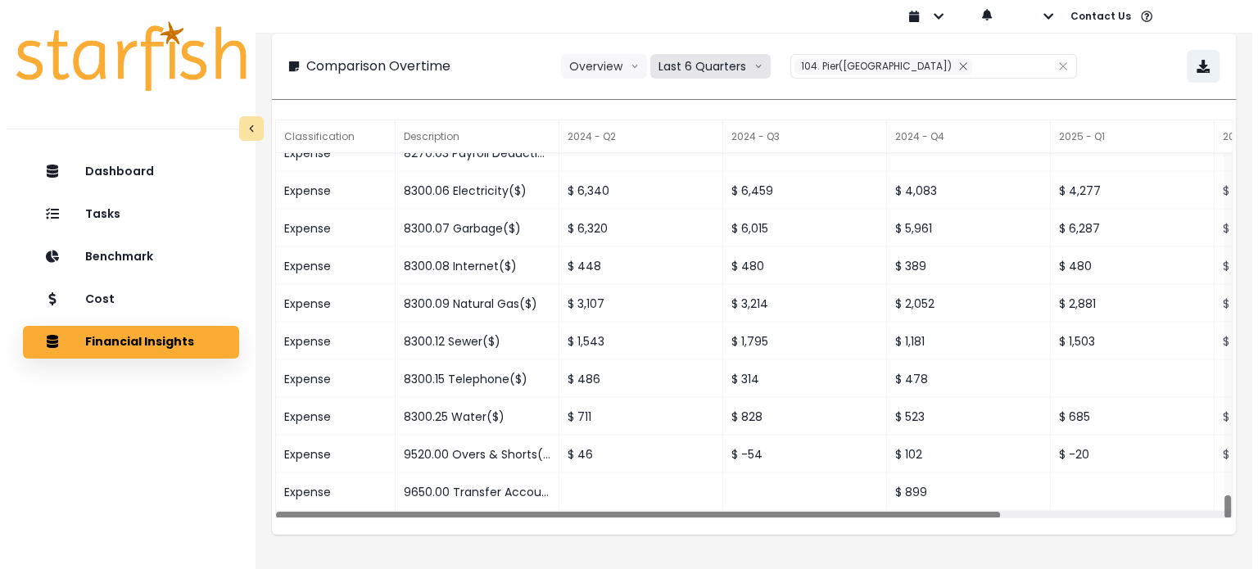
scroll to position [23, 0]
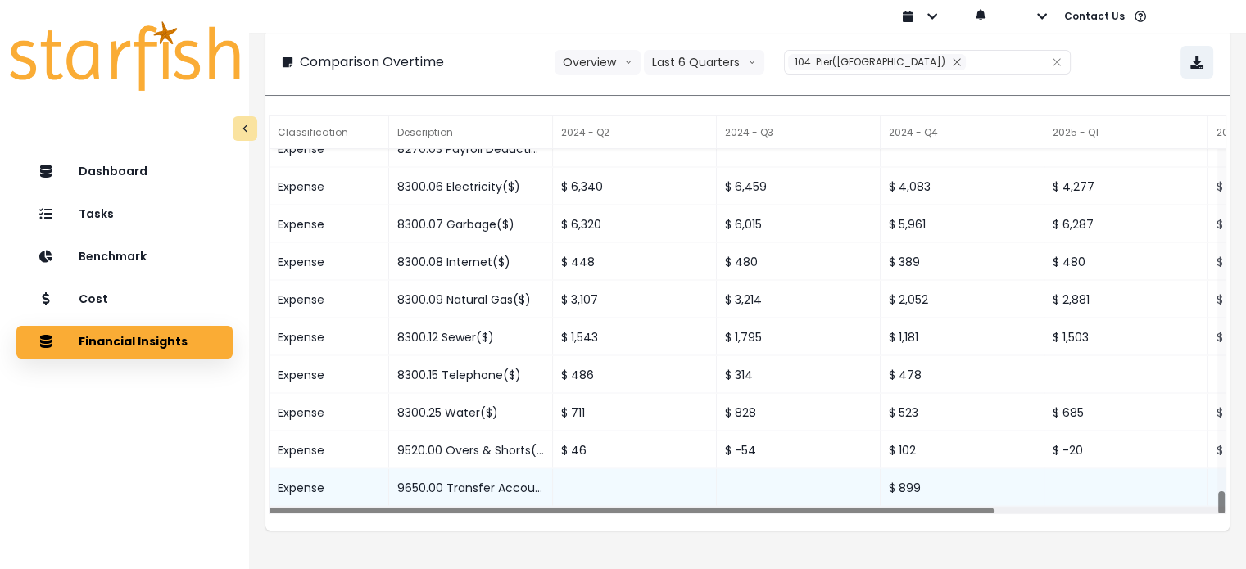
click at [893, 481] on div "$ 899" at bounding box center [962, 488] width 164 height 38
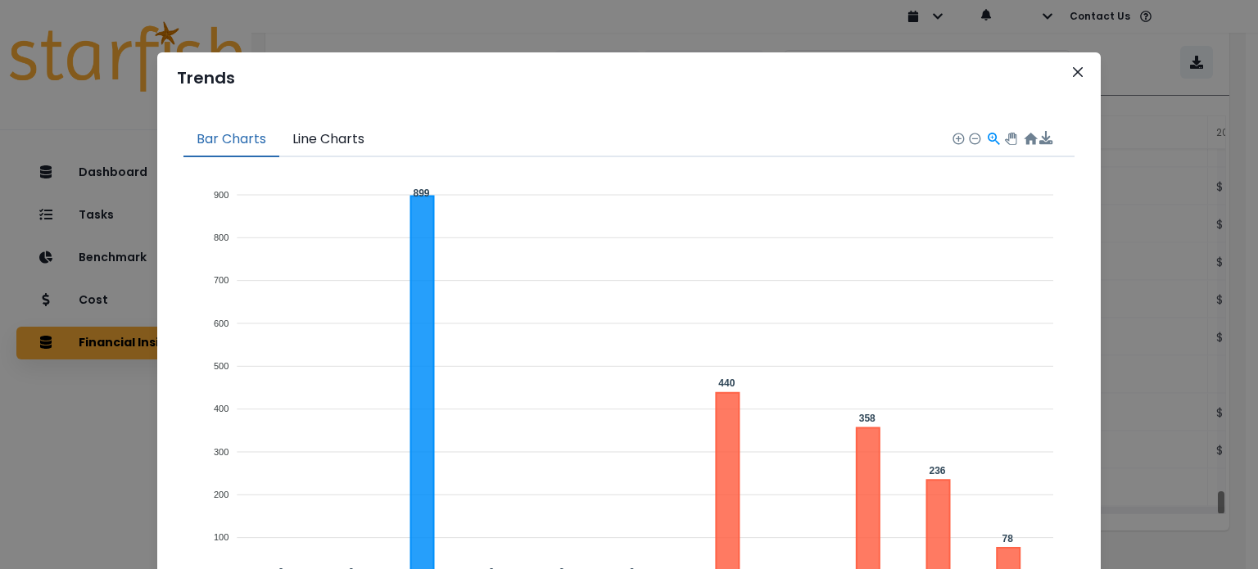
scroll to position [235, 0]
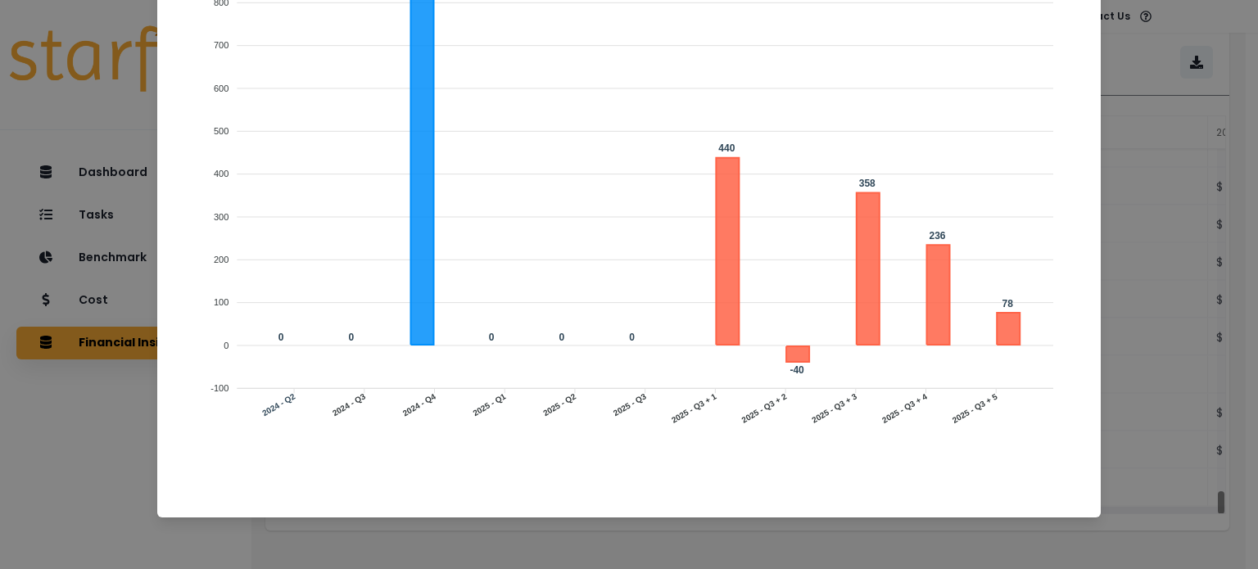
drag, startPoint x: 1250, startPoint y: 203, endPoint x: 1059, endPoint y: 147, distance: 199.0
click at [1059, 147] on div "Actual Forecast 900 900 800 800 700 700 600 600 500 500 400 400 300 300 200 200…" at bounding box center [628, 210] width 891 height 576
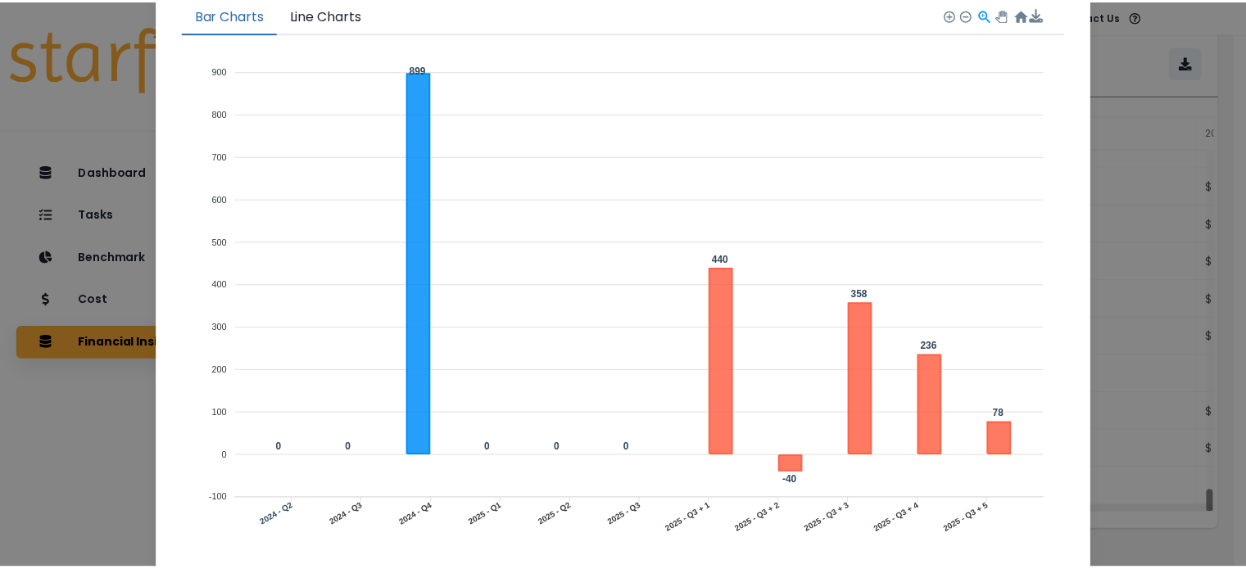
scroll to position [0, 0]
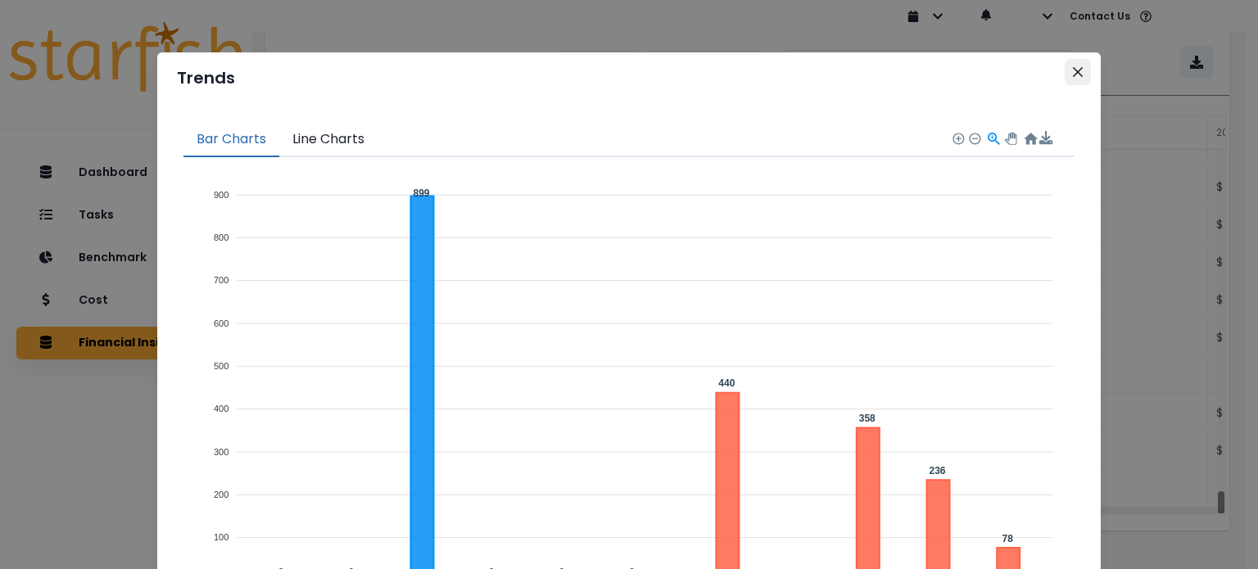
click at [1065, 75] on button "Close" at bounding box center [1078, 72] width 26 height 26
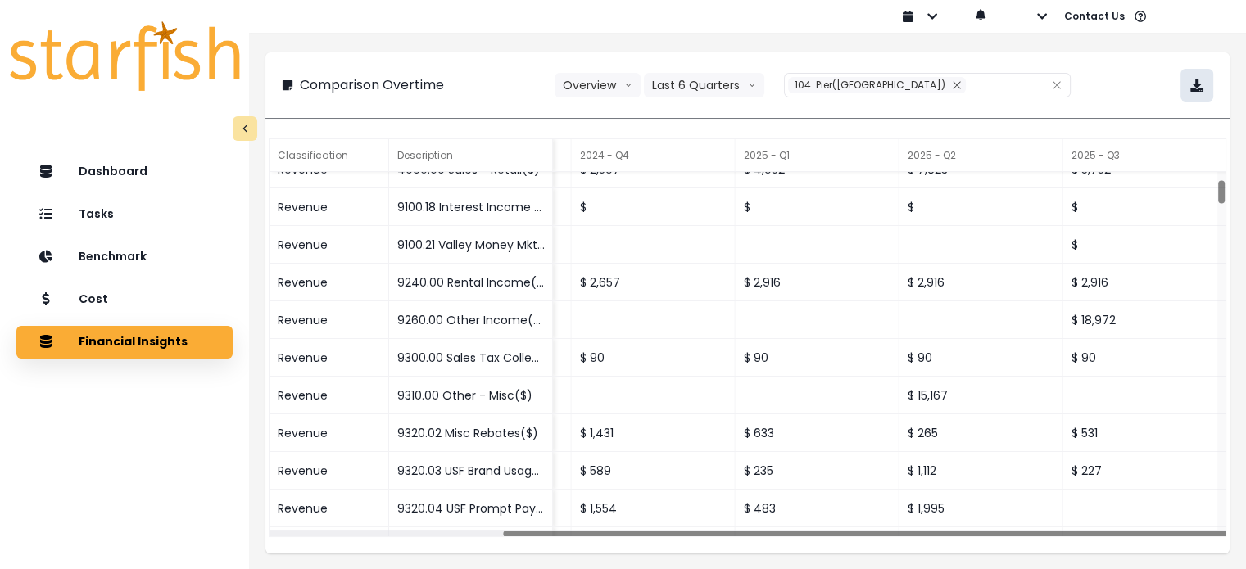
click at [1198, 94] on button "button" at bounding box center [1196, 85] width 33 height 33
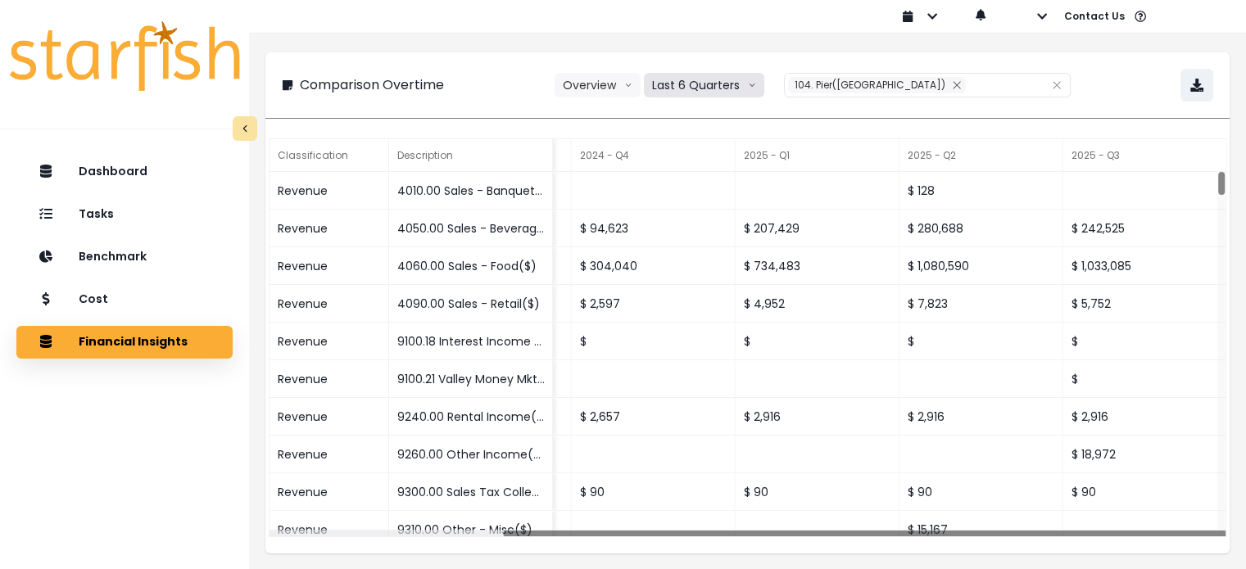
click at [708, 88] on button "Last 6 Quarters" at bounding box center [704, 85] width 120 height 25
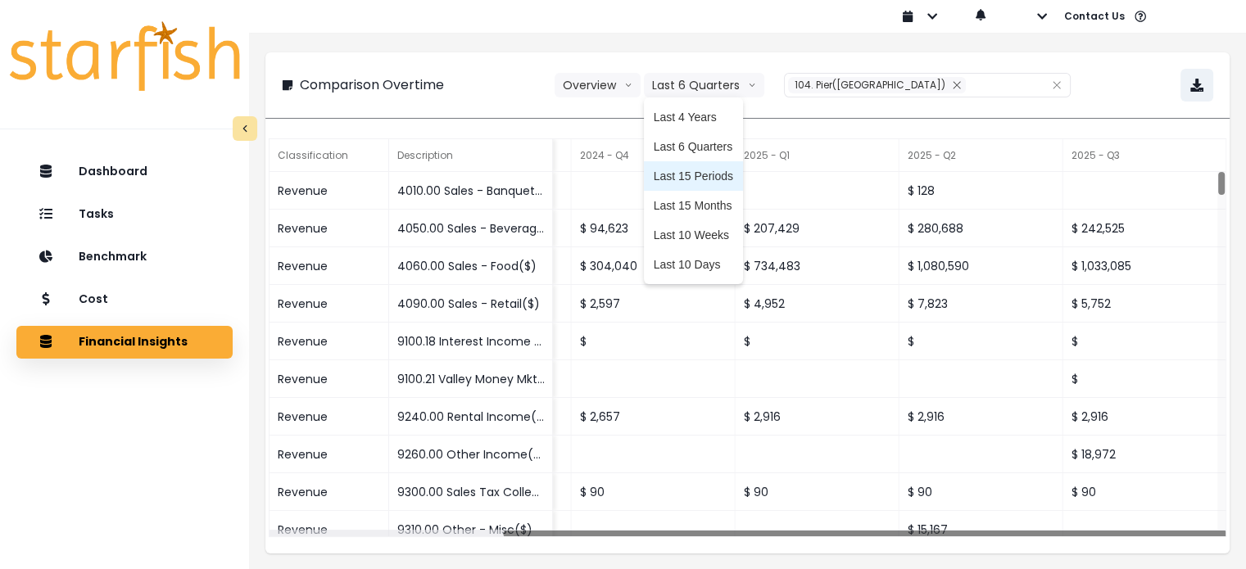
click at [713, 183] on span "Last 15 Periods" at bounding box center [693, 176] width 79 height 16
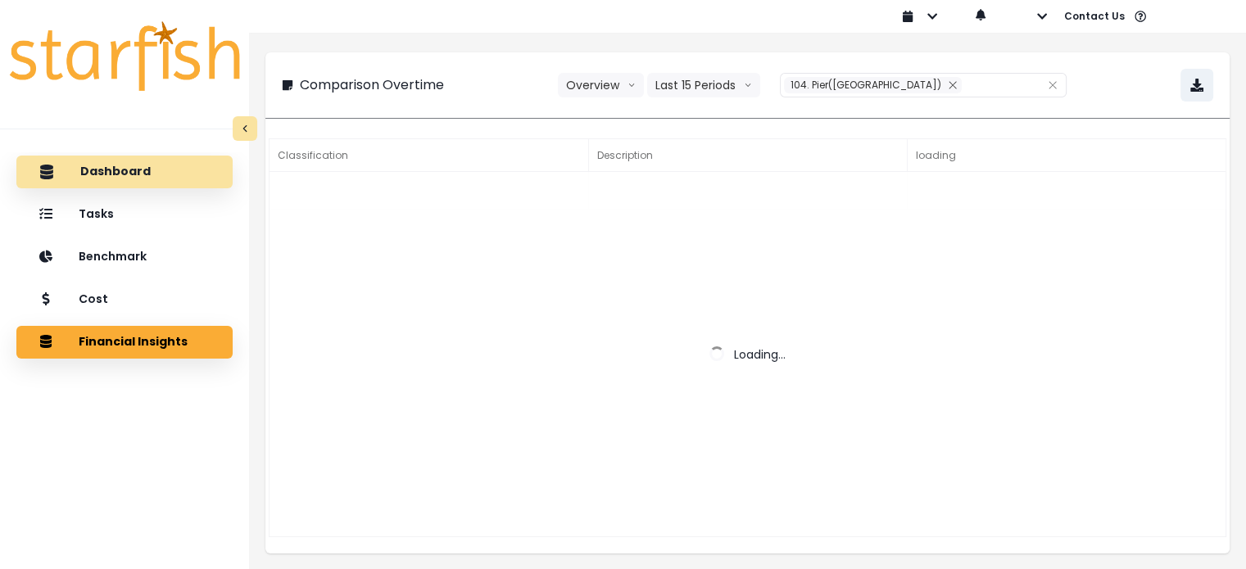
click at [59, 167] on div "Dashboard" at bounding box center [124, 172] width 190 height 34
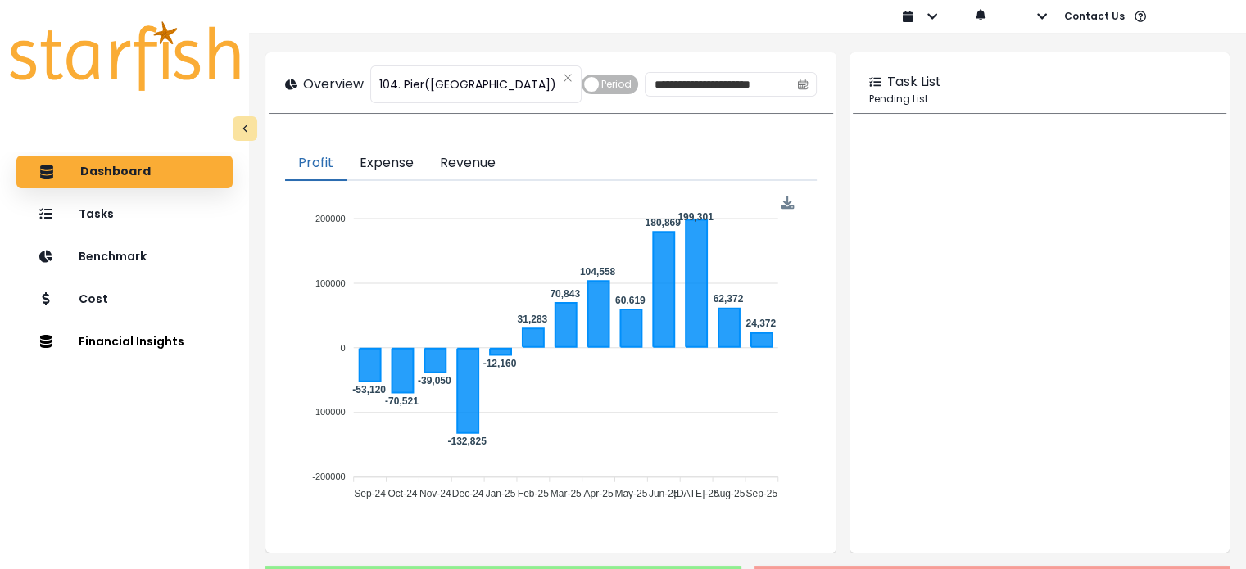
click at [616, 94] on div "**********" at bounding box center [698, 84] width 234 height 25
click at [620, 81] on span "Period" at bounding box center [616, 85] width 30 height 20
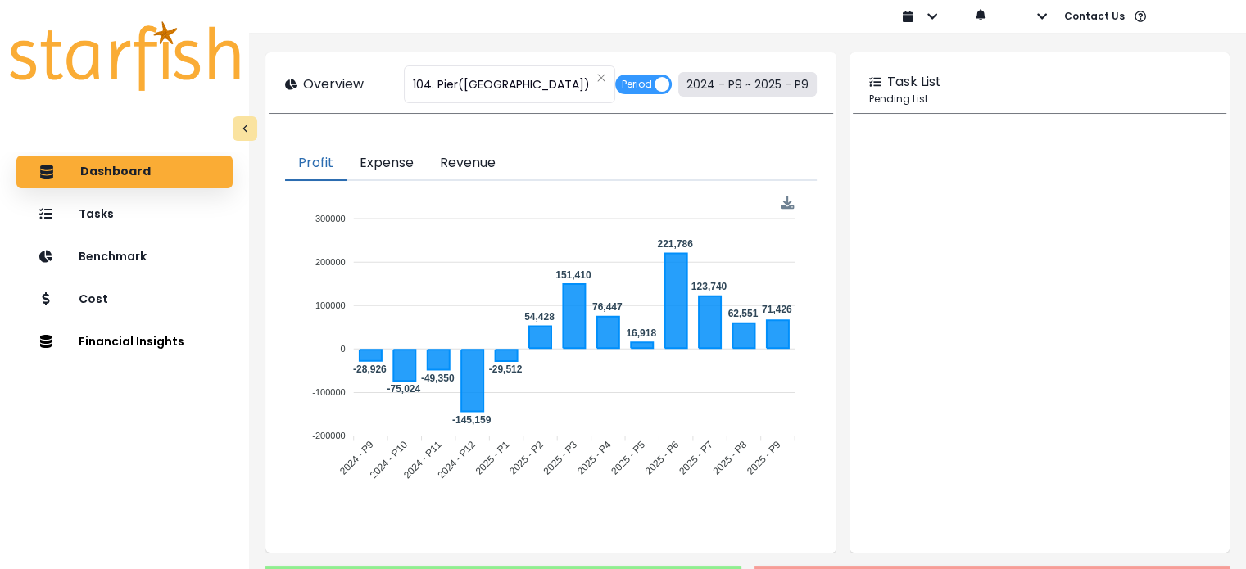
click at [724, 81] on button "2024 - P9 ~ 2025 - P9" at bounding box center [747, 84] width 138 height 25
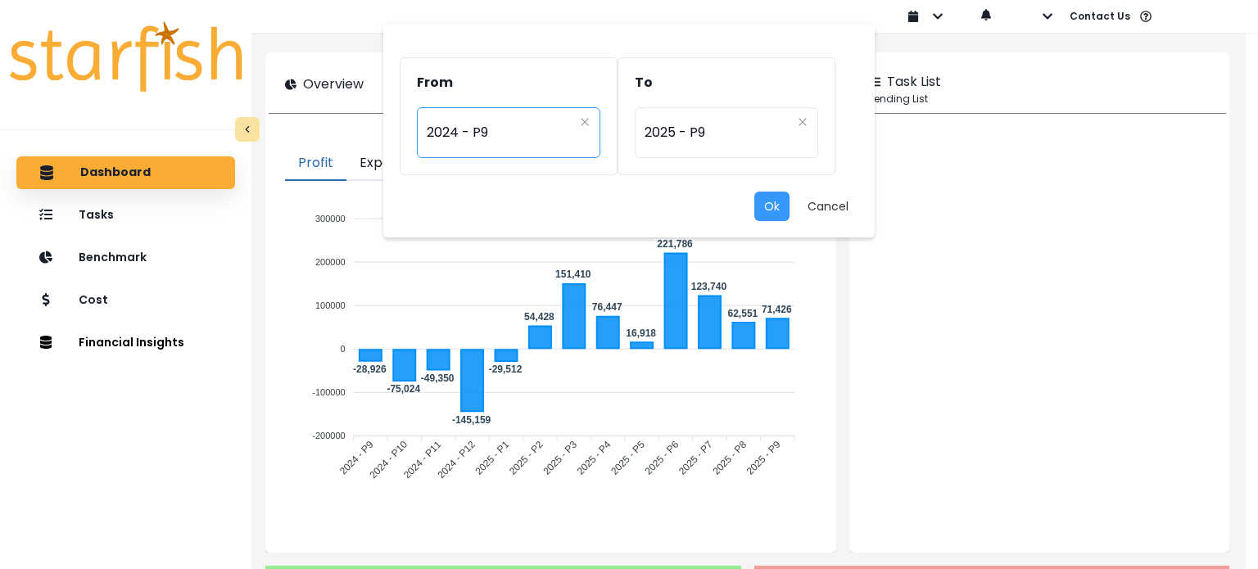
click at [553, 132] on span "2024 - P9" at bounding box center [500, 133] width 147 height 38
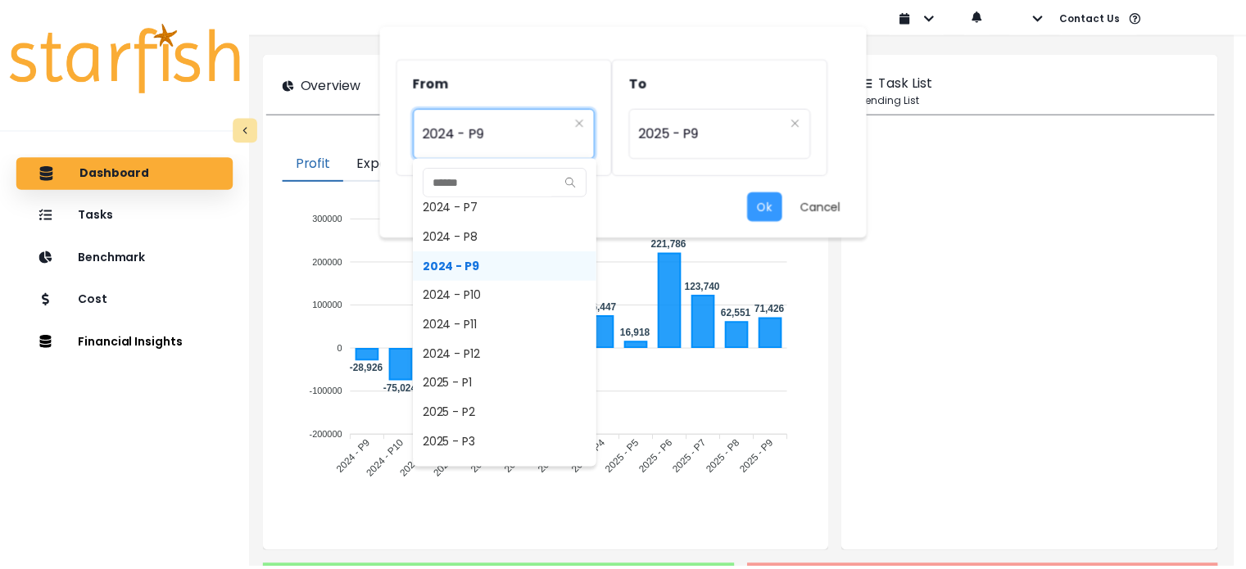
scroll to position [945, 0]
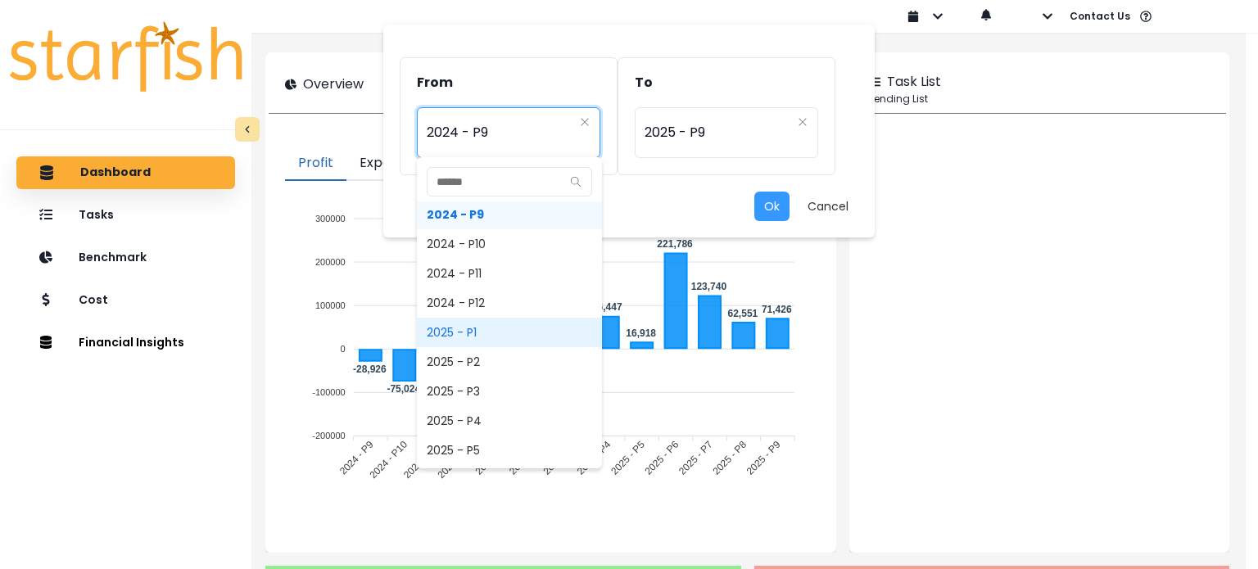
click at [527, 318] on span "2025 - P1" at bounding box center [509, 332] width 185 height 29
type input "*********"
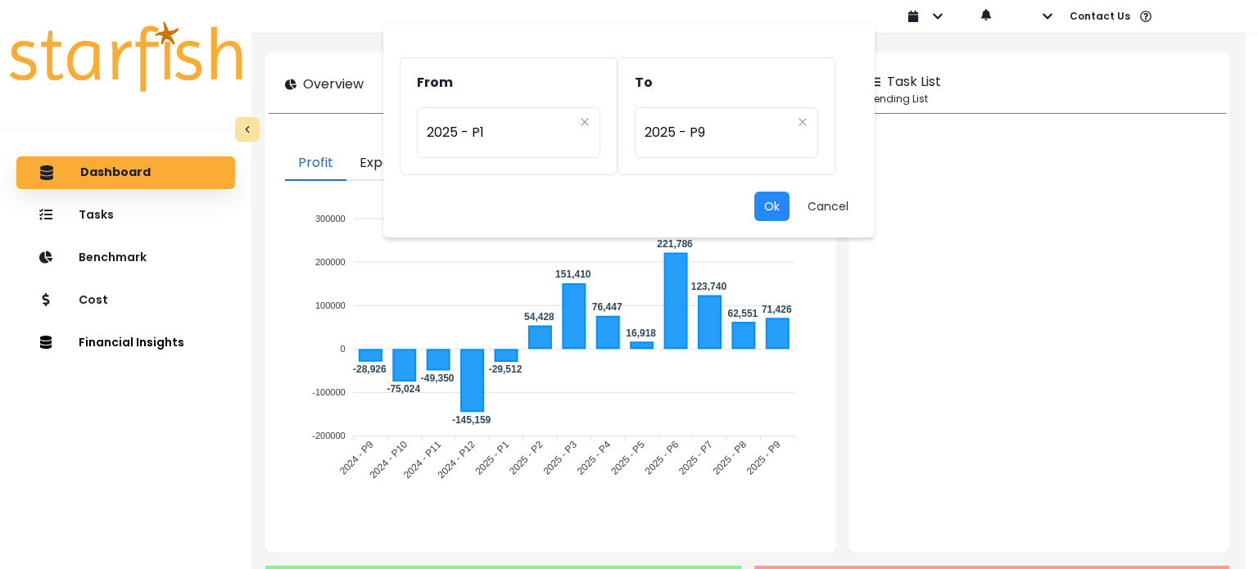
click at [785, 216] on button "Ok" at bounding box center [771, 206] width 35 height 29
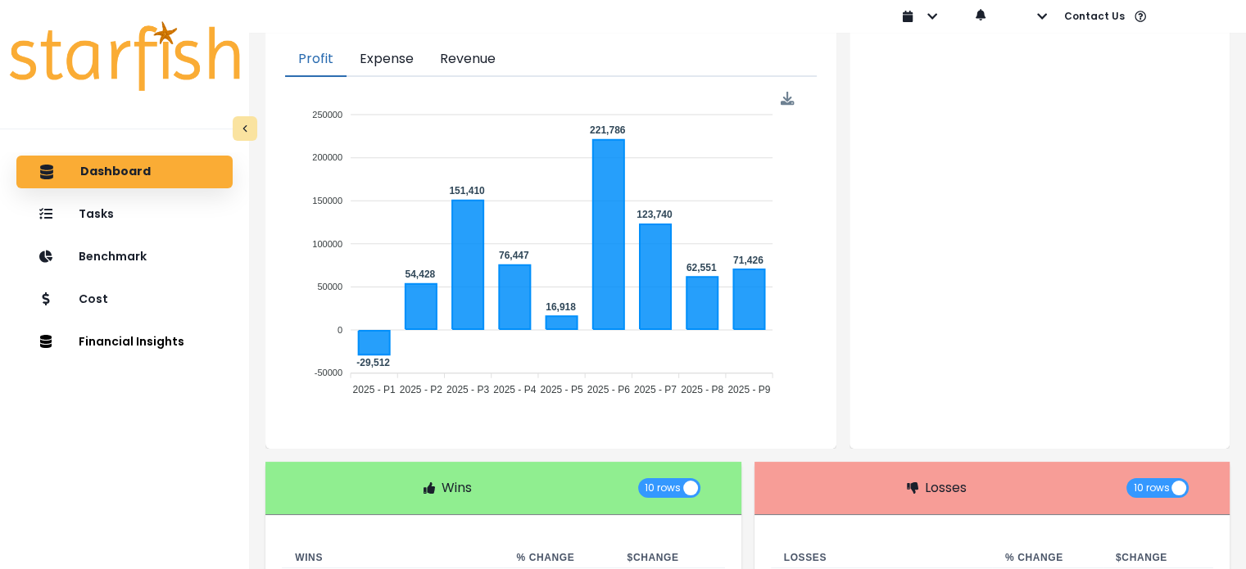
scroll to position [0, 0]
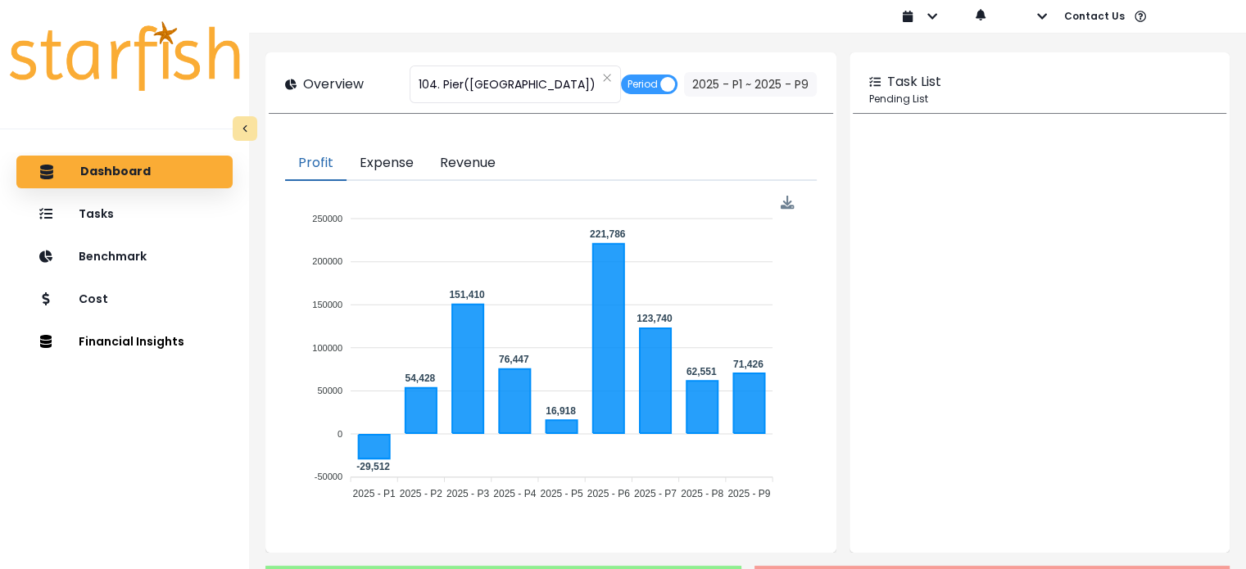
click at [786, 212] on foreignobject at bounding box center [550, 351] width 504 height 314
click at [786, 201] on img at bounding box center [787, 203] width 14 height 14
click at [749, 294] on div "Download CSV" at bounding box center [747, 313] width 84 height 39
